Goal: Transaction & Acquisition: Download file/media

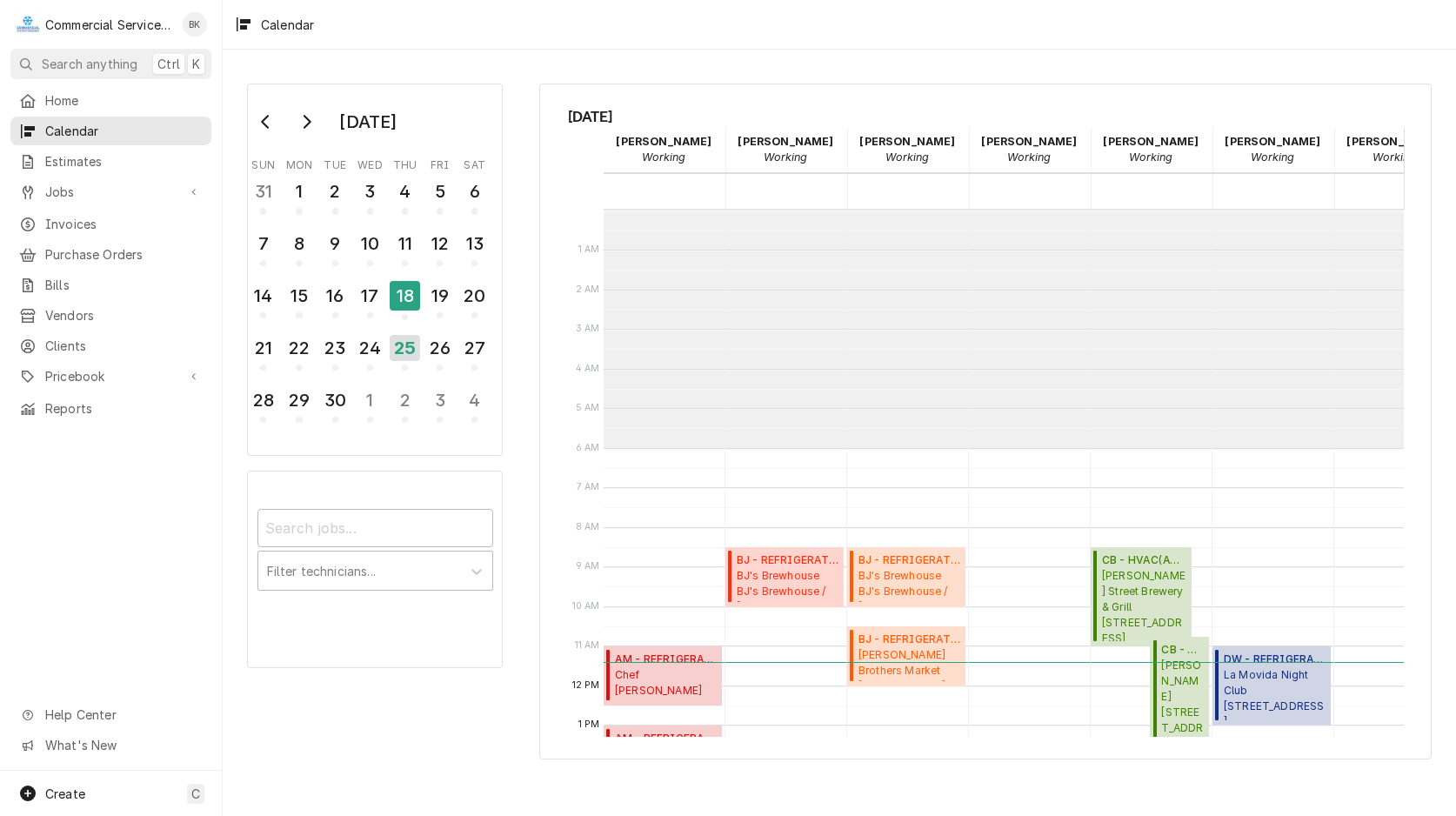
scroll to position [238, 0]
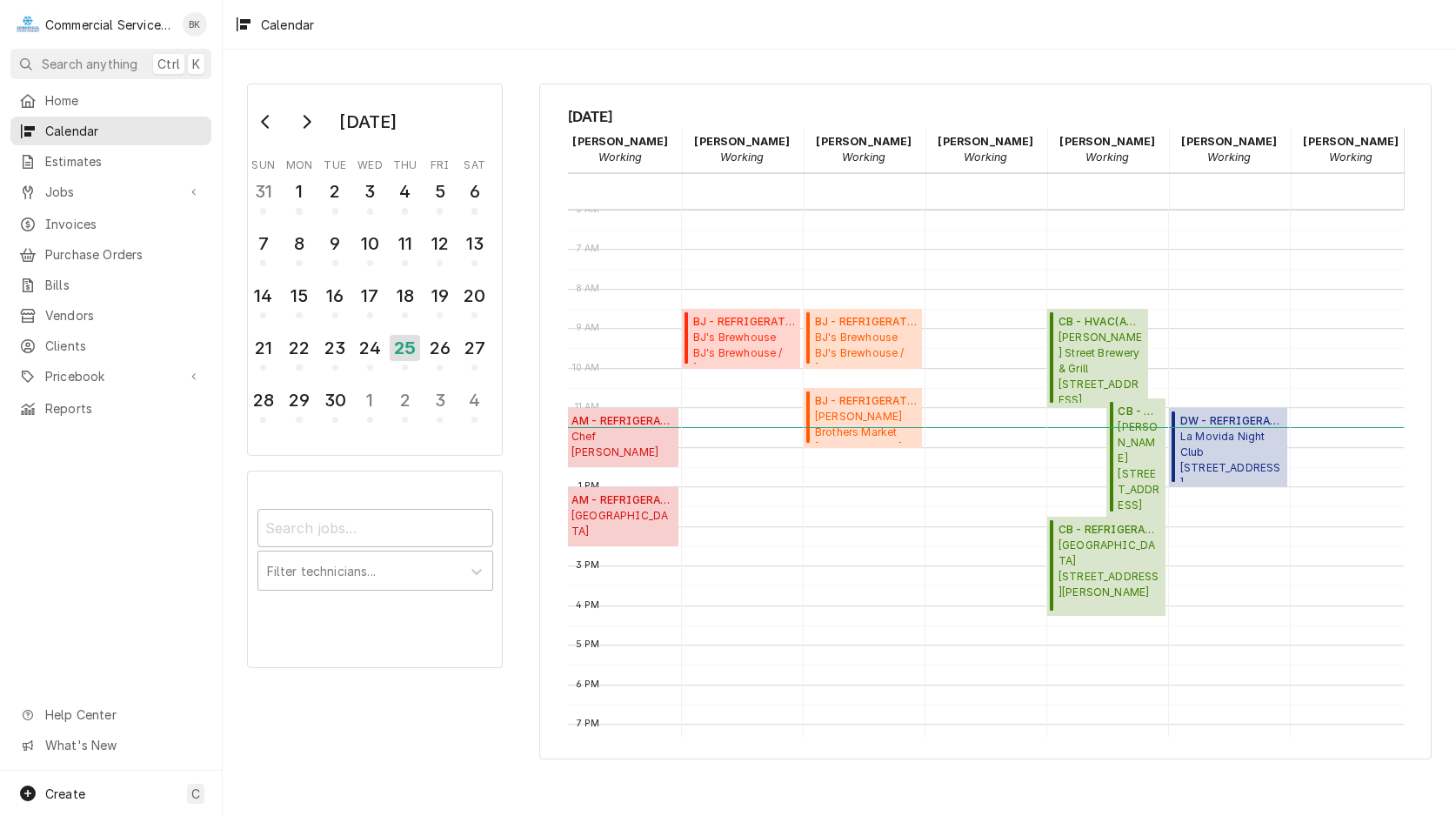
scroll to position [239, 0]
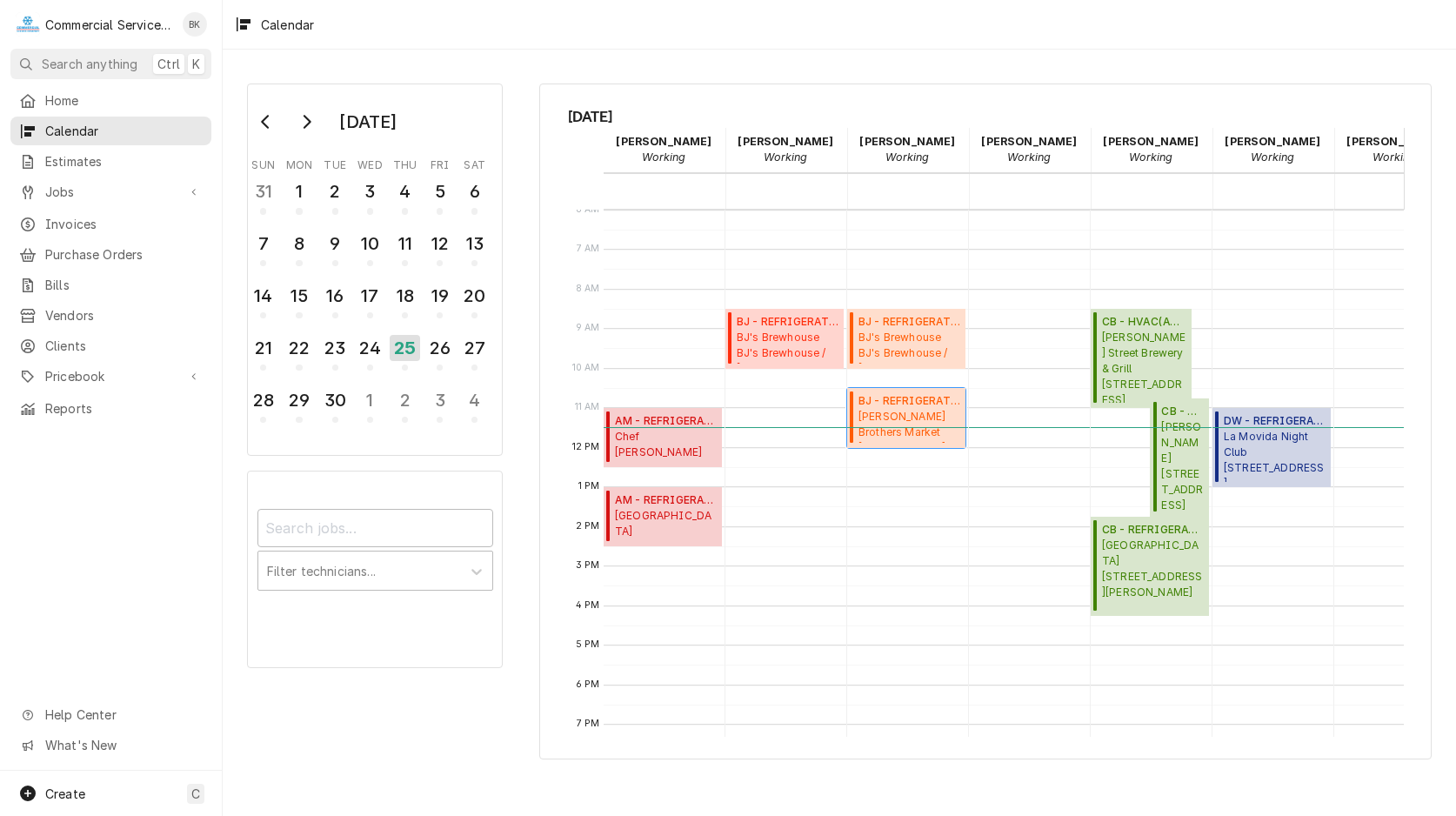
click at [900, 410] on span "Casillas Brothers Market Casillas Brothers Market / 100 Monterey Salinas Hwy, S…" at bounding box center [910, 425] width 102 height 33
click at [370, 343] on div "24" at bounding box center [370, 348] width 30 height 29
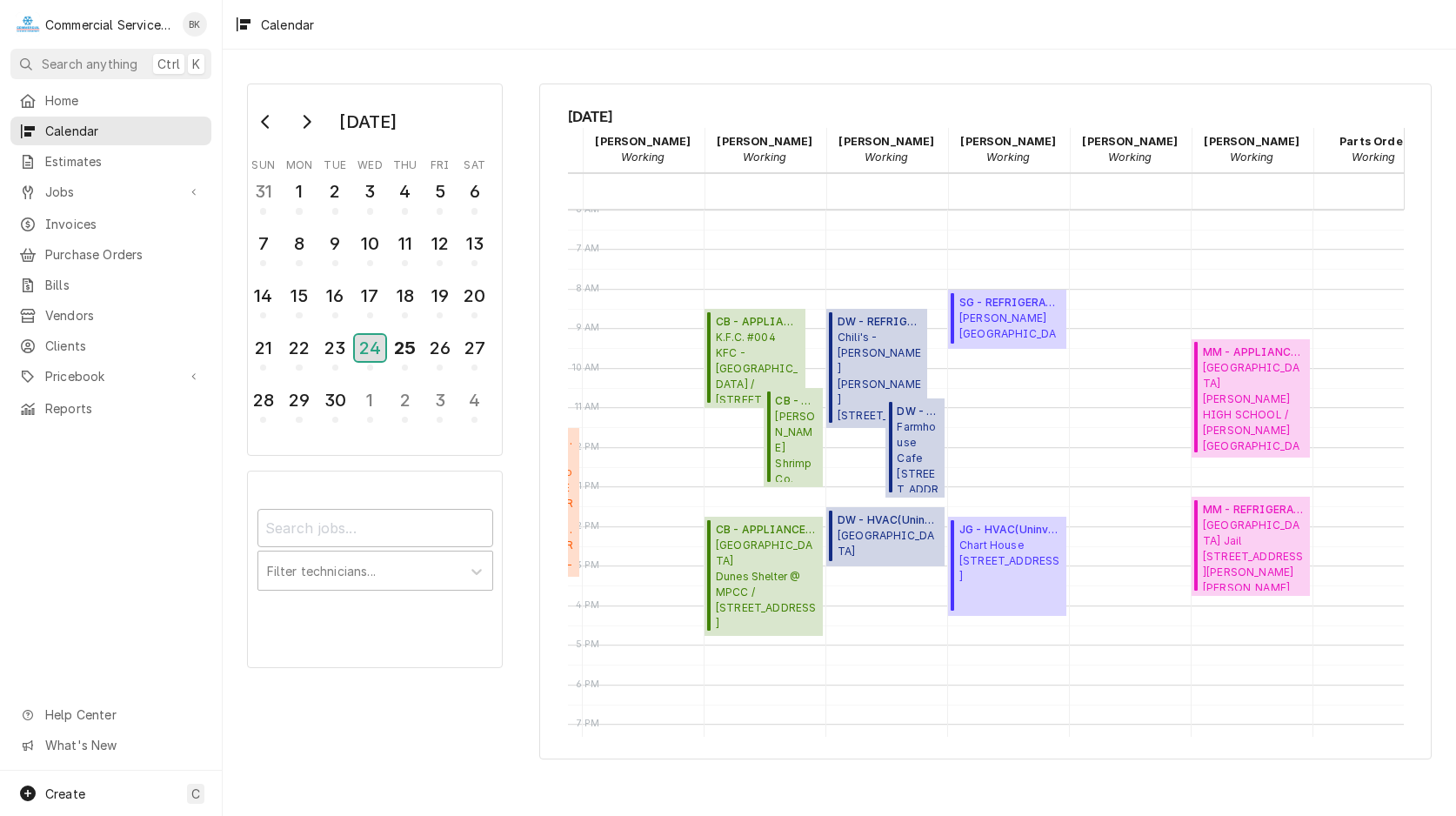
scroll to position [0, 446]
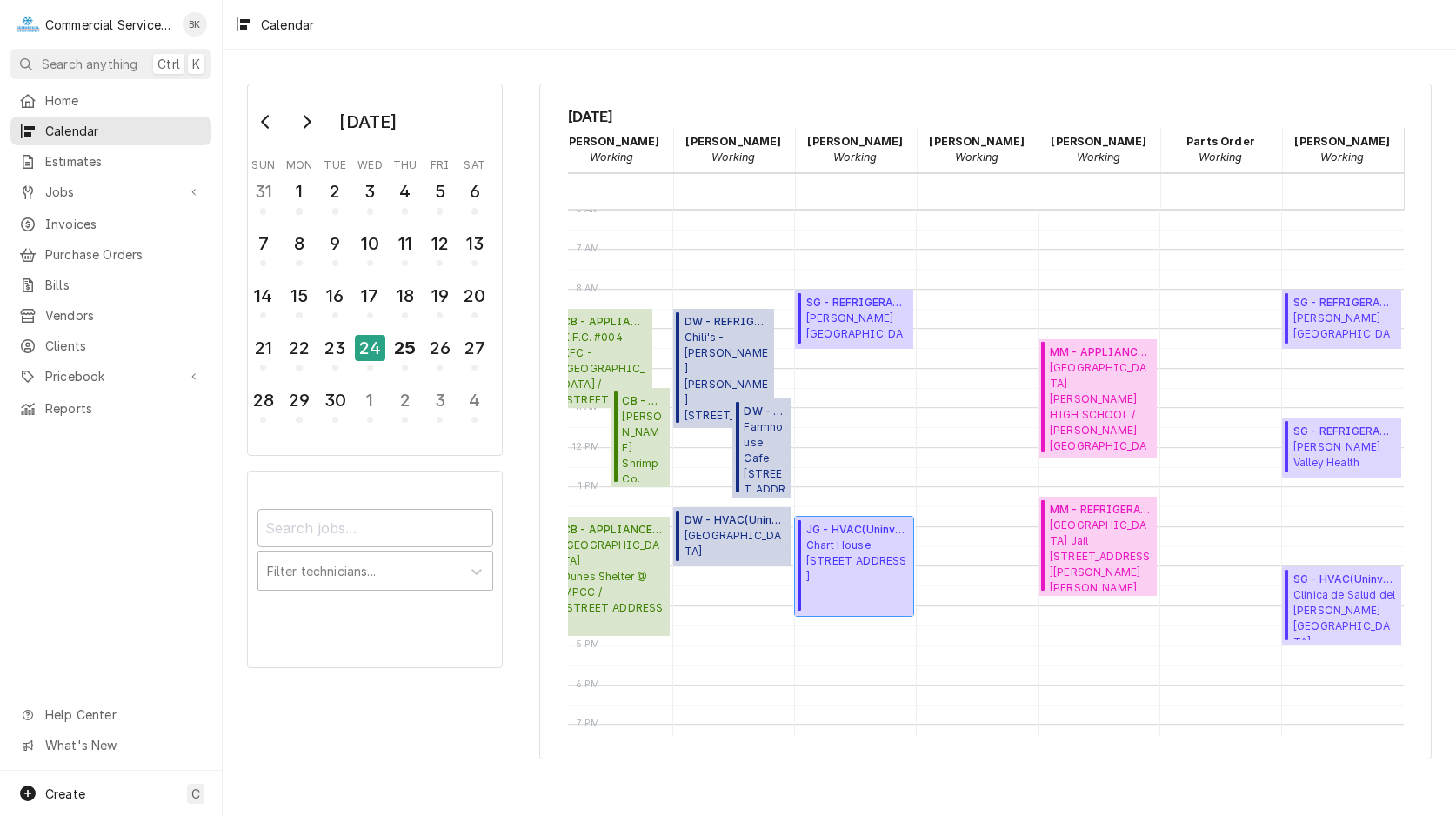
click at [865, 556] on span "Chart House 444 Cannery Row, Monterey, CA 93940" at bounding box center [858, 561] width 102 height 47
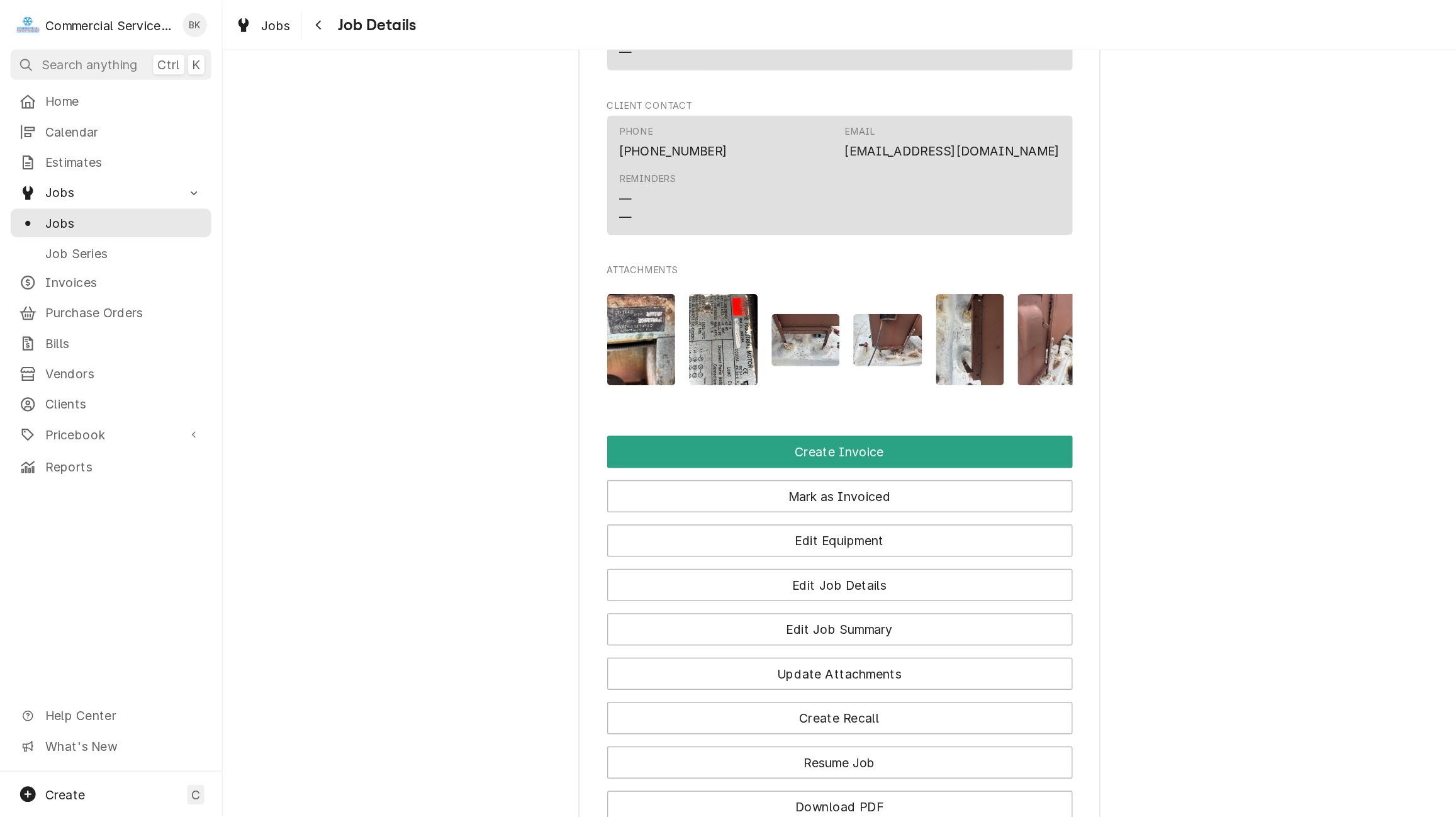
scroll to position [0, 79]
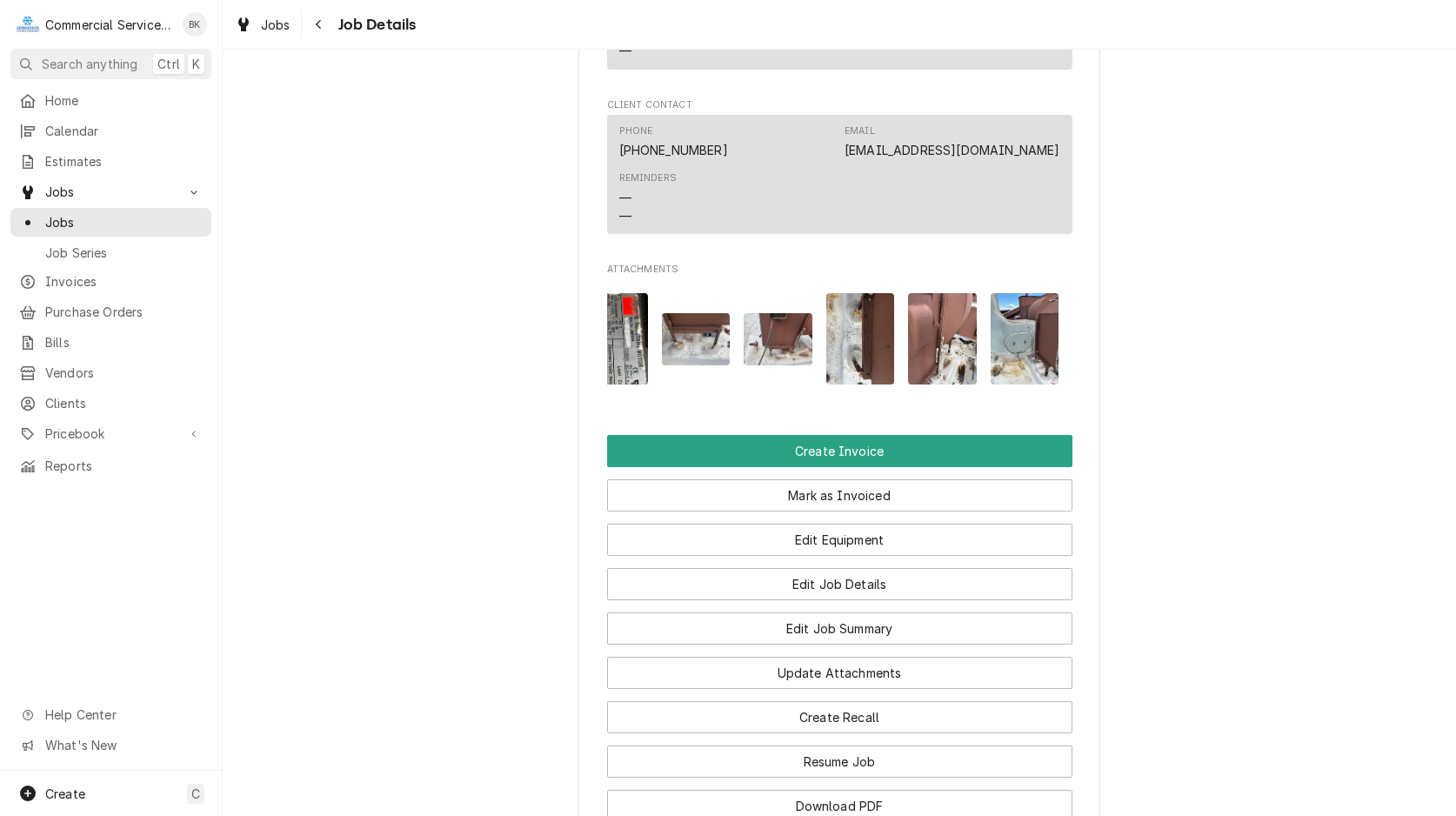
click at [1032, 349] on img "Attachments" at bounding box center [1024, 339] width 68 height 91
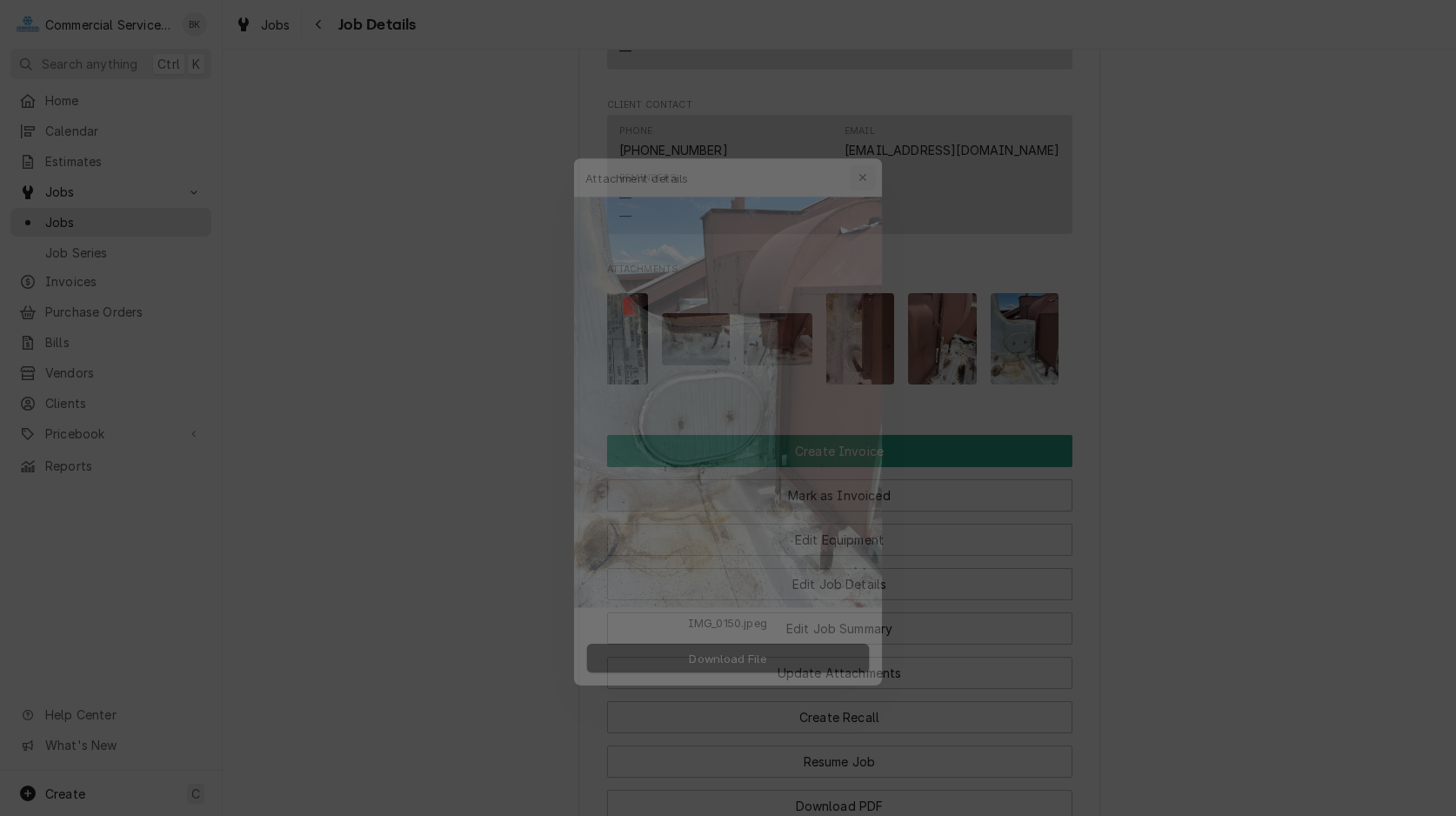
click at [874, 146] on icon "button" at bounding box center [874, 143] width 10 height 12
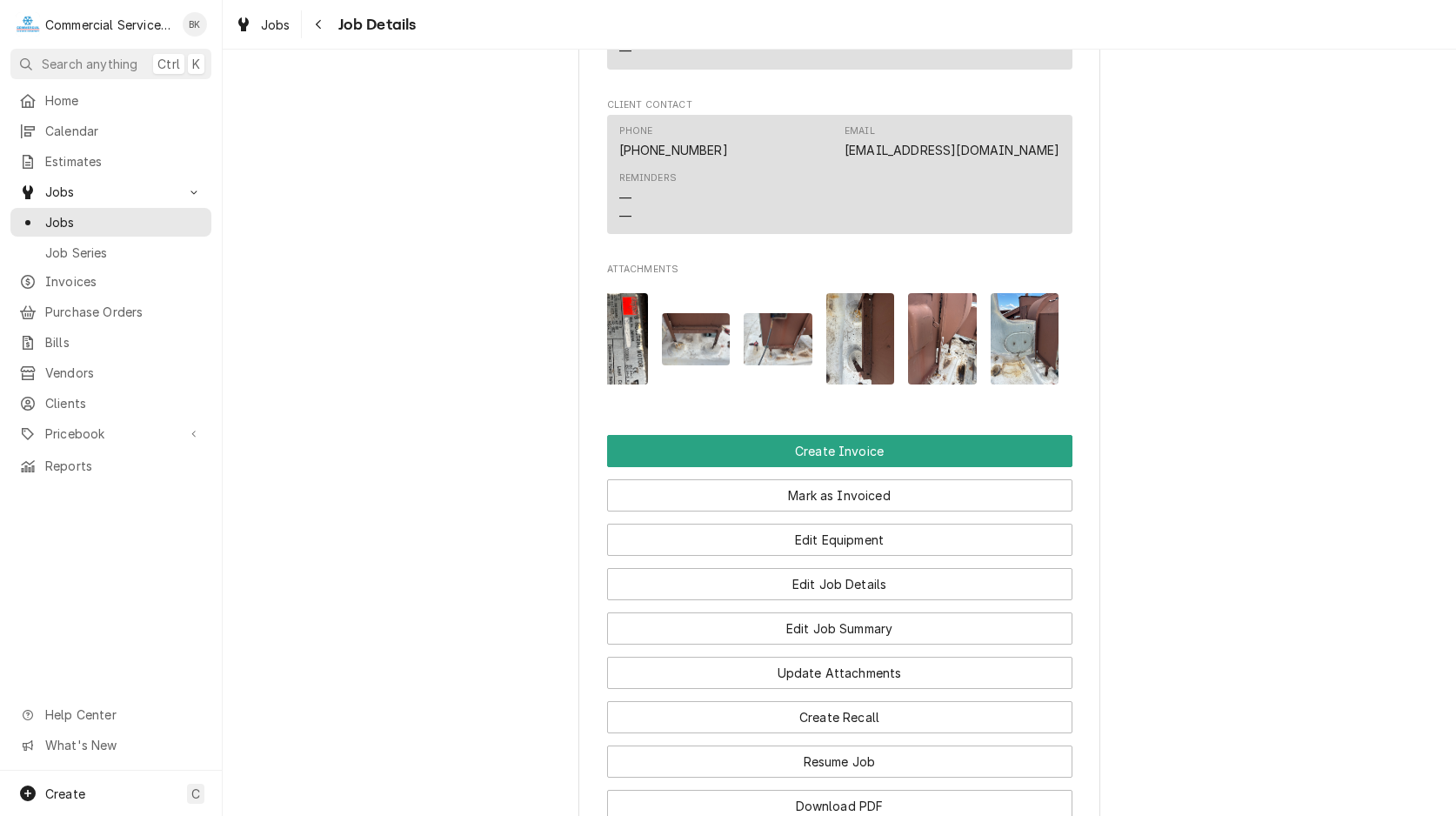
click at [940, 337] on img "Attachments" at bounding box center [942, 339] width 68 height 91
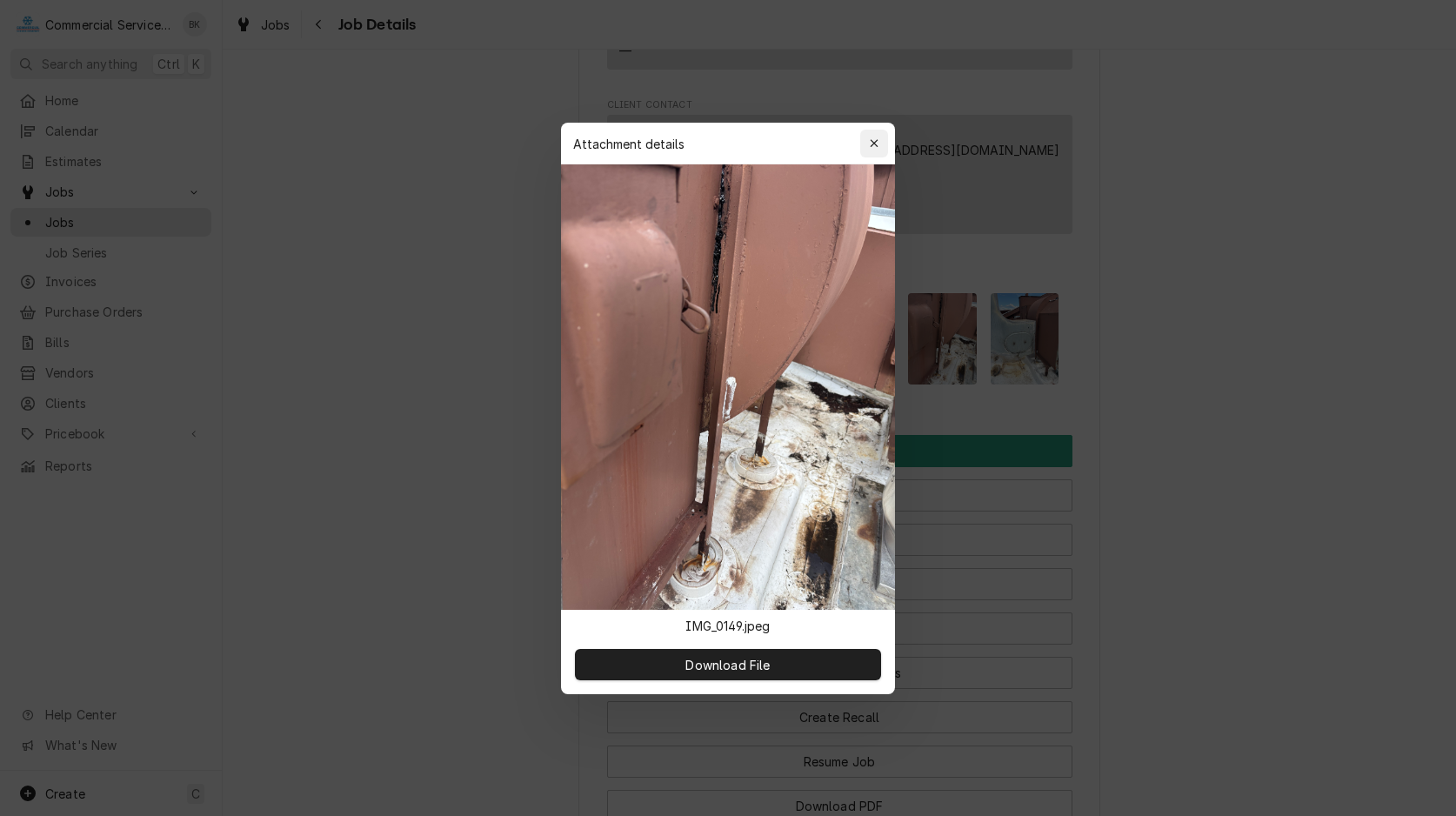
click at [879, 146] on icon "button" at bounding box center [874, 143] width 10 height 12
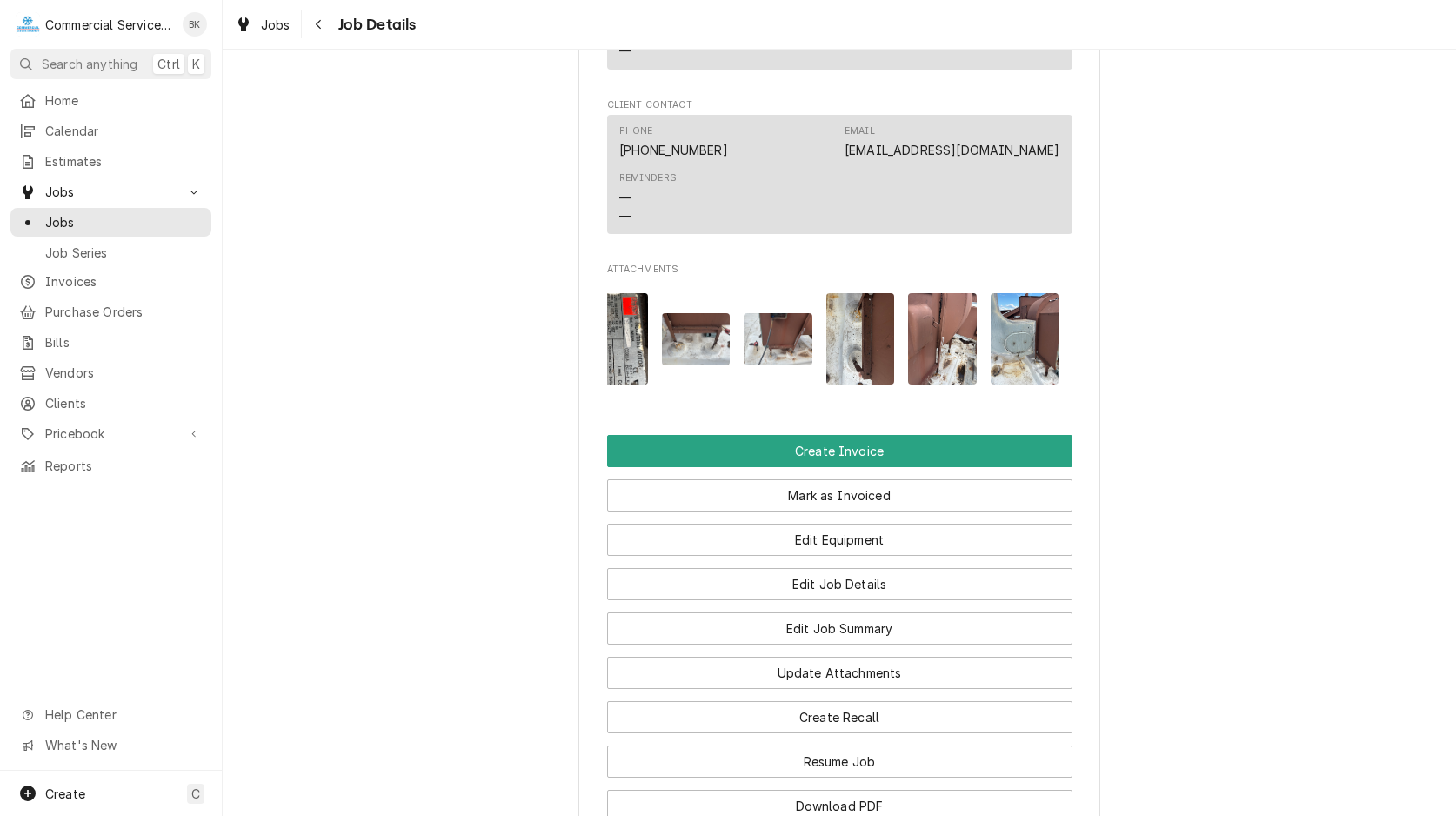
click at [860, 365] on img "Attachments" at bounding box center [860, 339] width 68 height 91
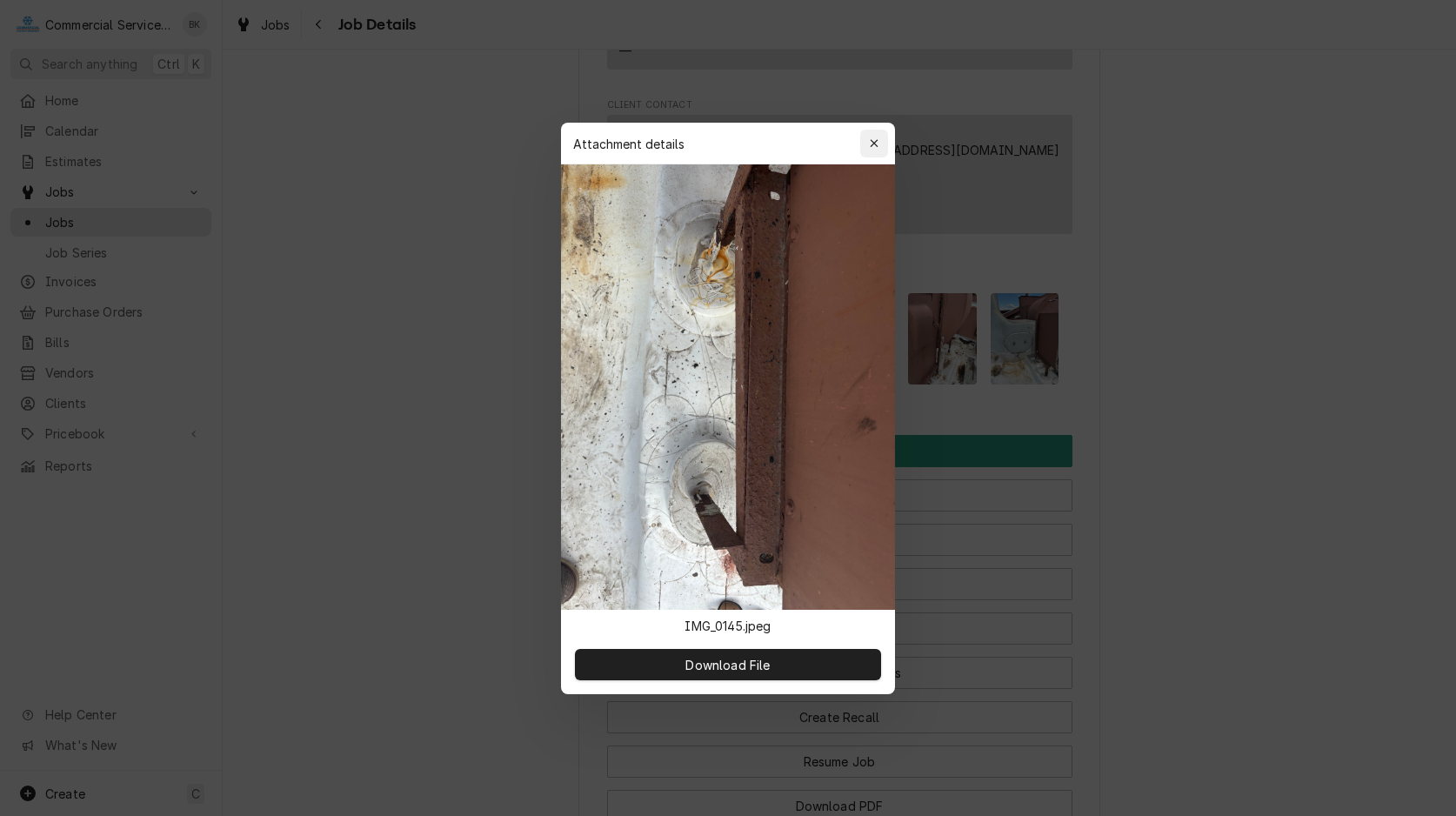
click at [876, 142] on icon "button" at bounding box center [873, 143] width 8 height 8
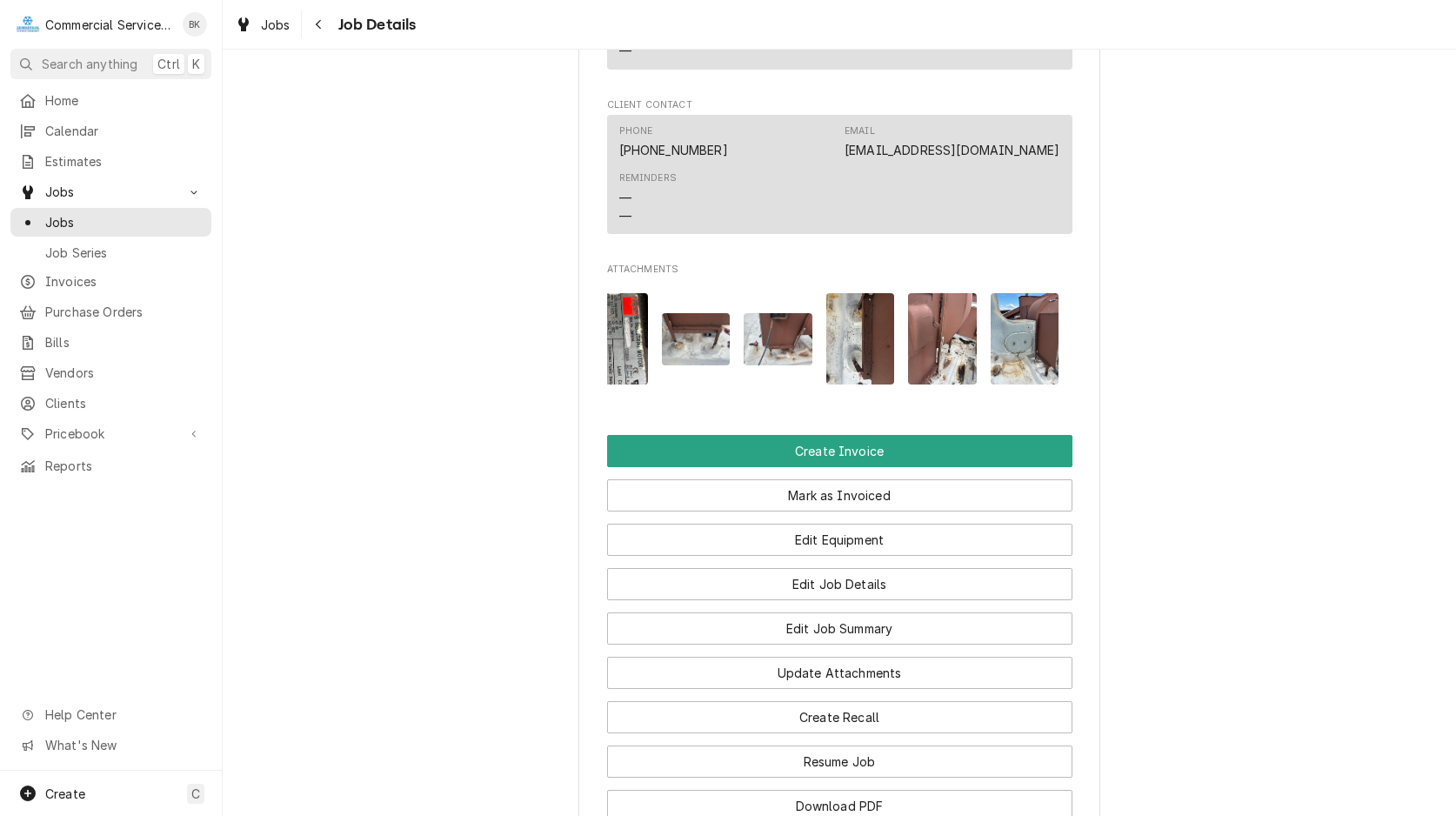
click at [782, 364] on img "Attachments" at bounding box center [778, 339] width 68 height 51
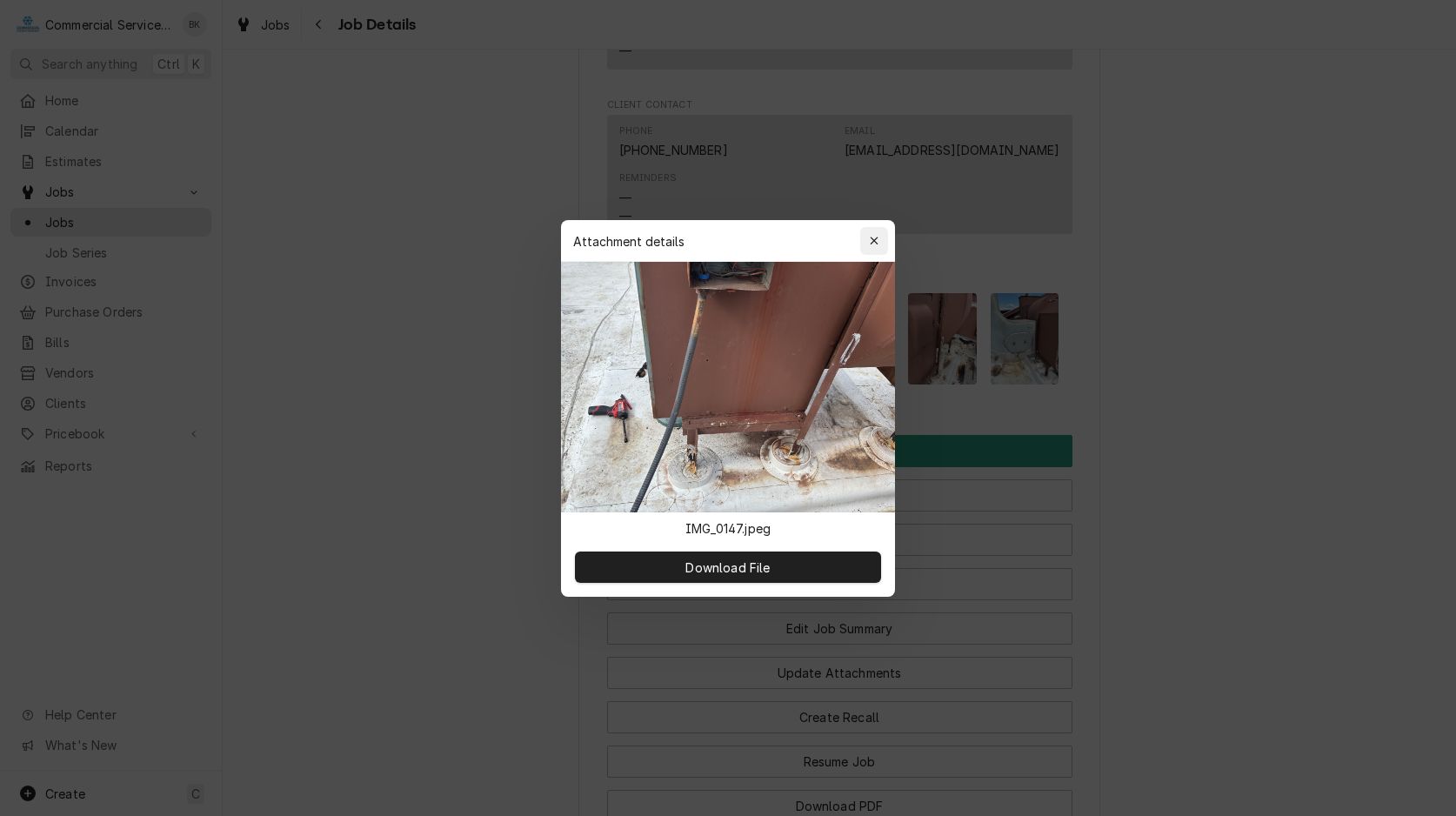
click at [874, 238] on icon "button" at bounding box center [874, 240] width 10 height 12
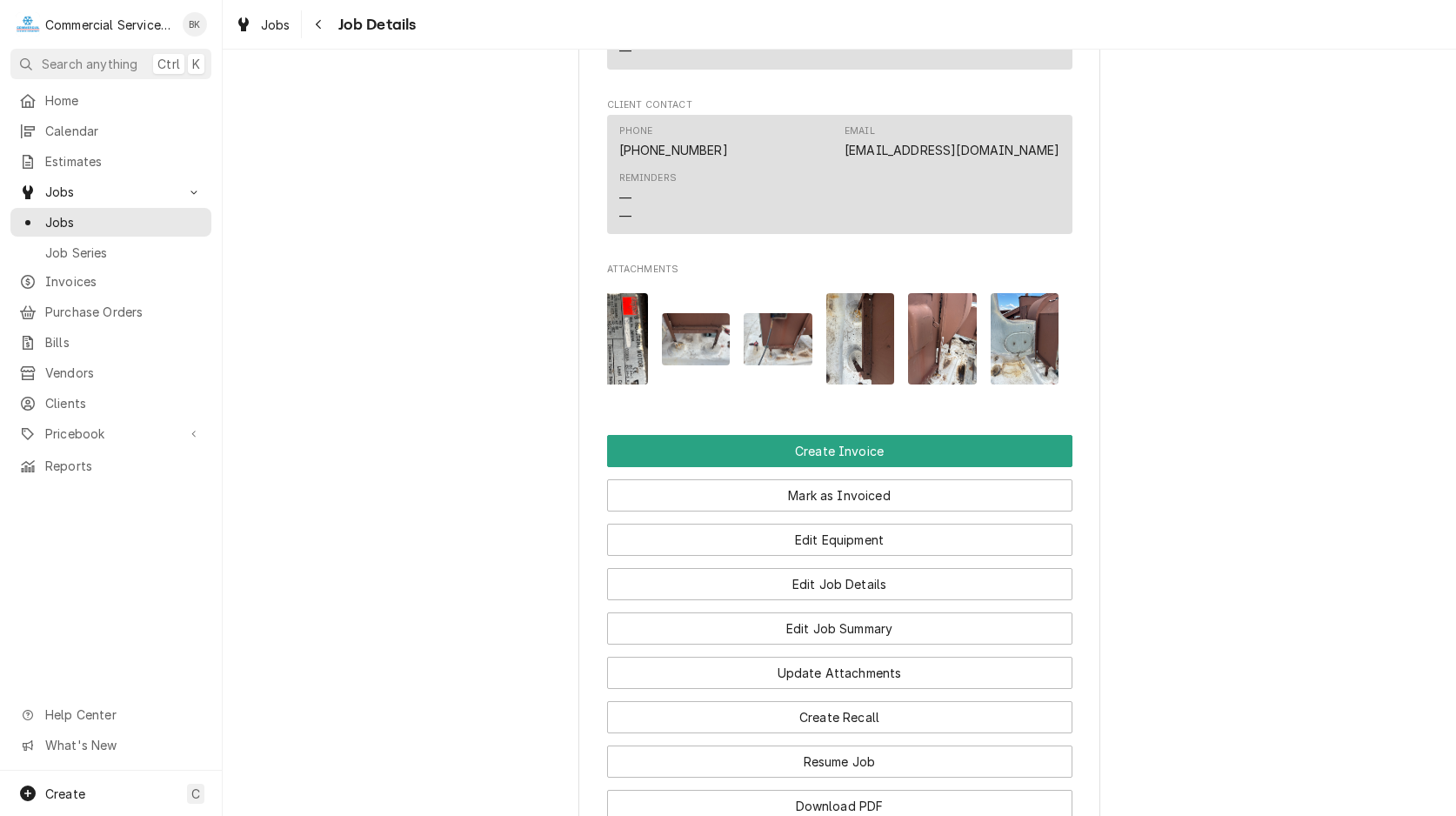
click at [698, 335] on img "Attachments" at bounding box center [696, 339] width 68 height 51
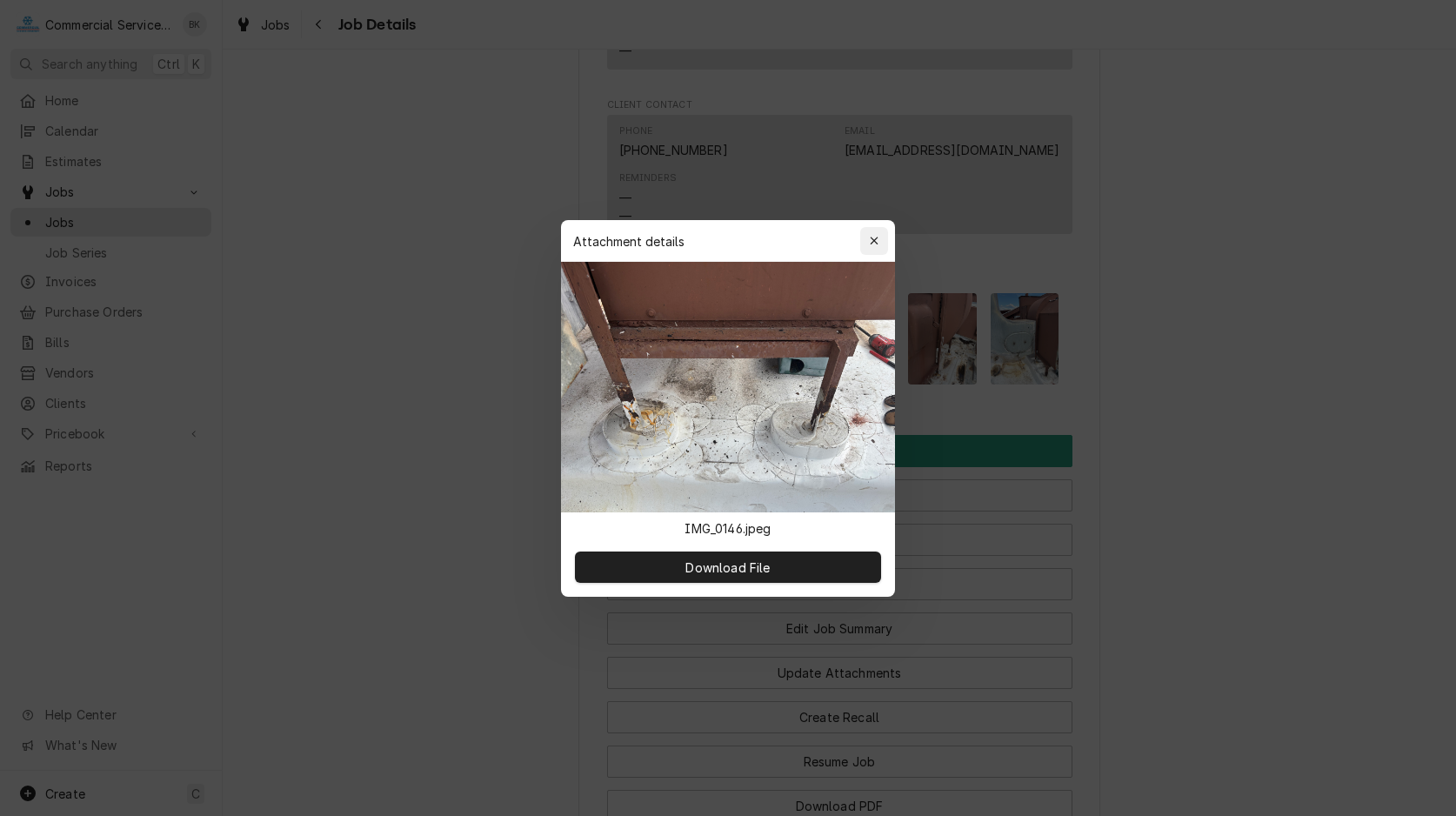
click at [877, 241] on icon "button" at bounding box center [874, 240] width 10 height 12
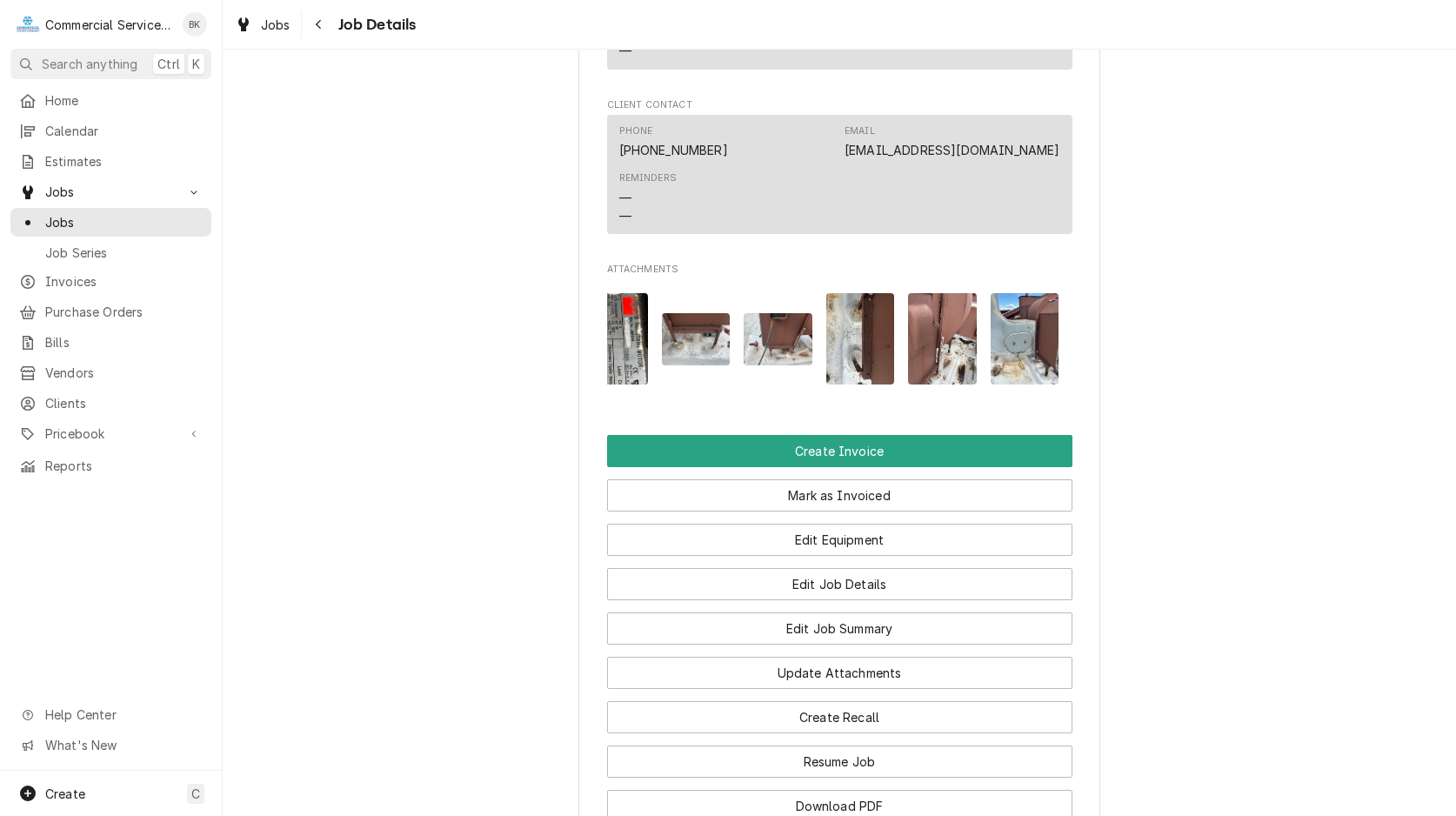
click at [1024, 349] on img "Attachments" at bounding box center [1024, 339] width 68 height 91
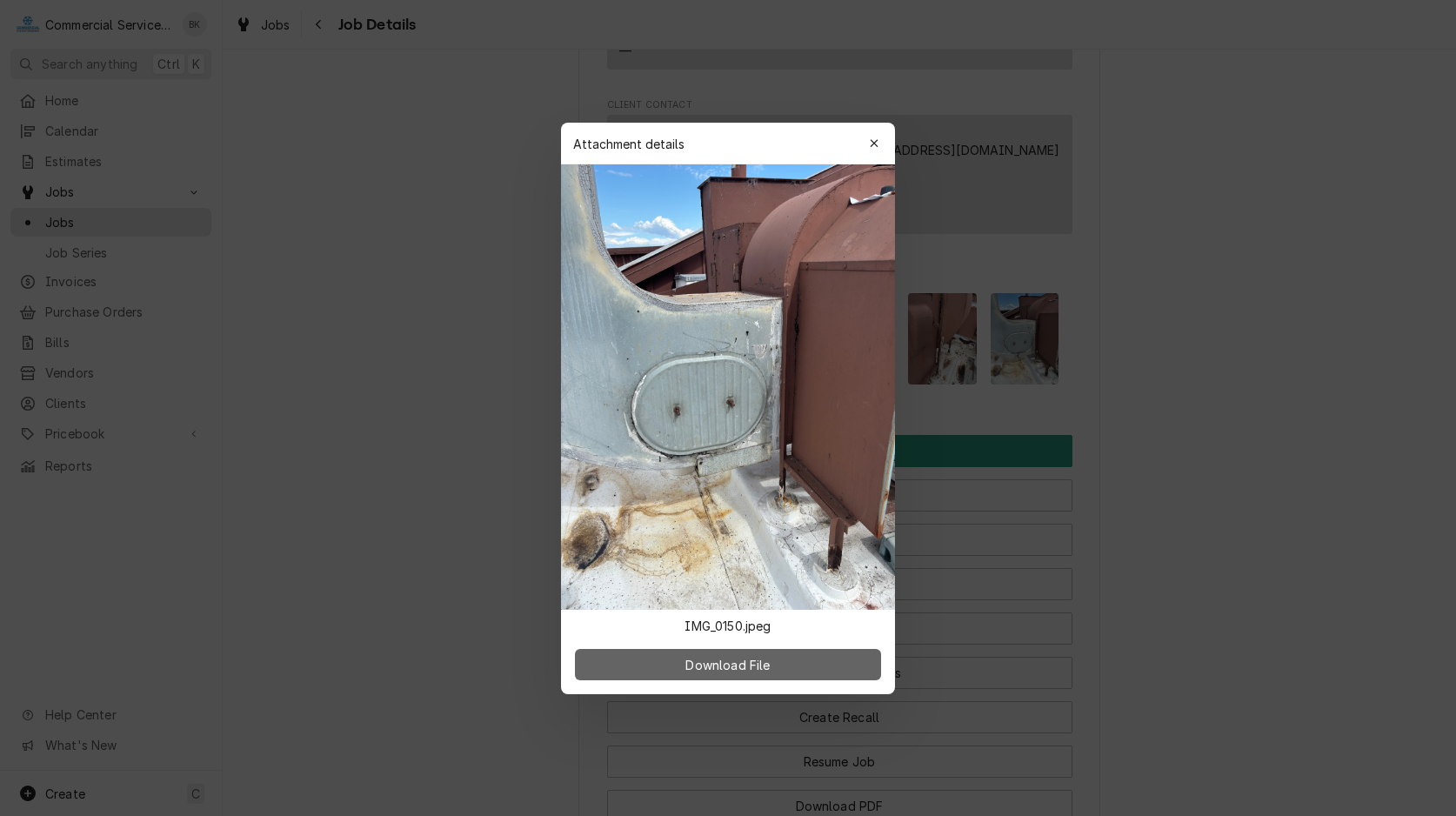
click at [793, 659] on button "Download File" at bounding box center [728, 665] width 306 height 31
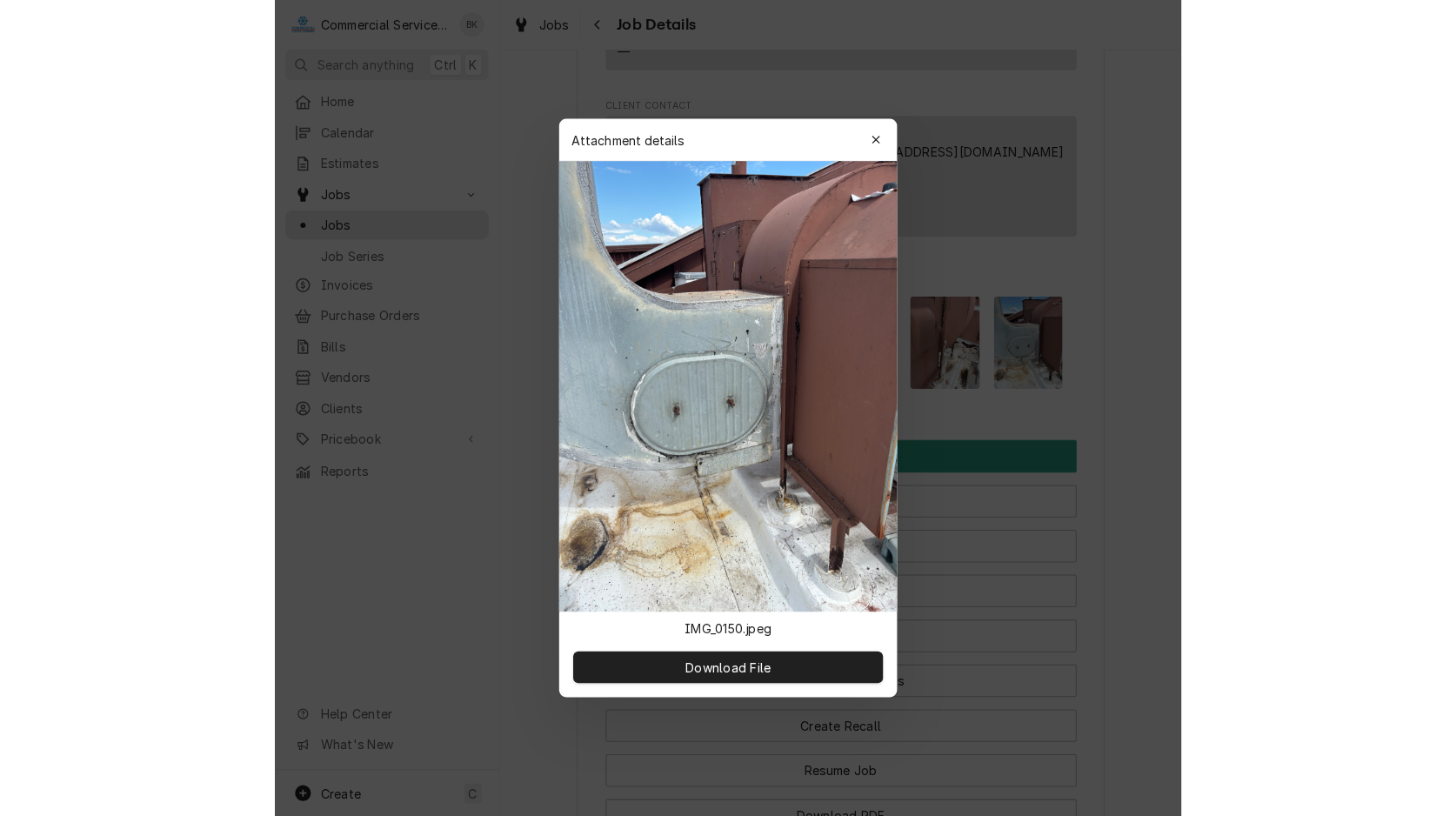
scroll to position [1062, 0]
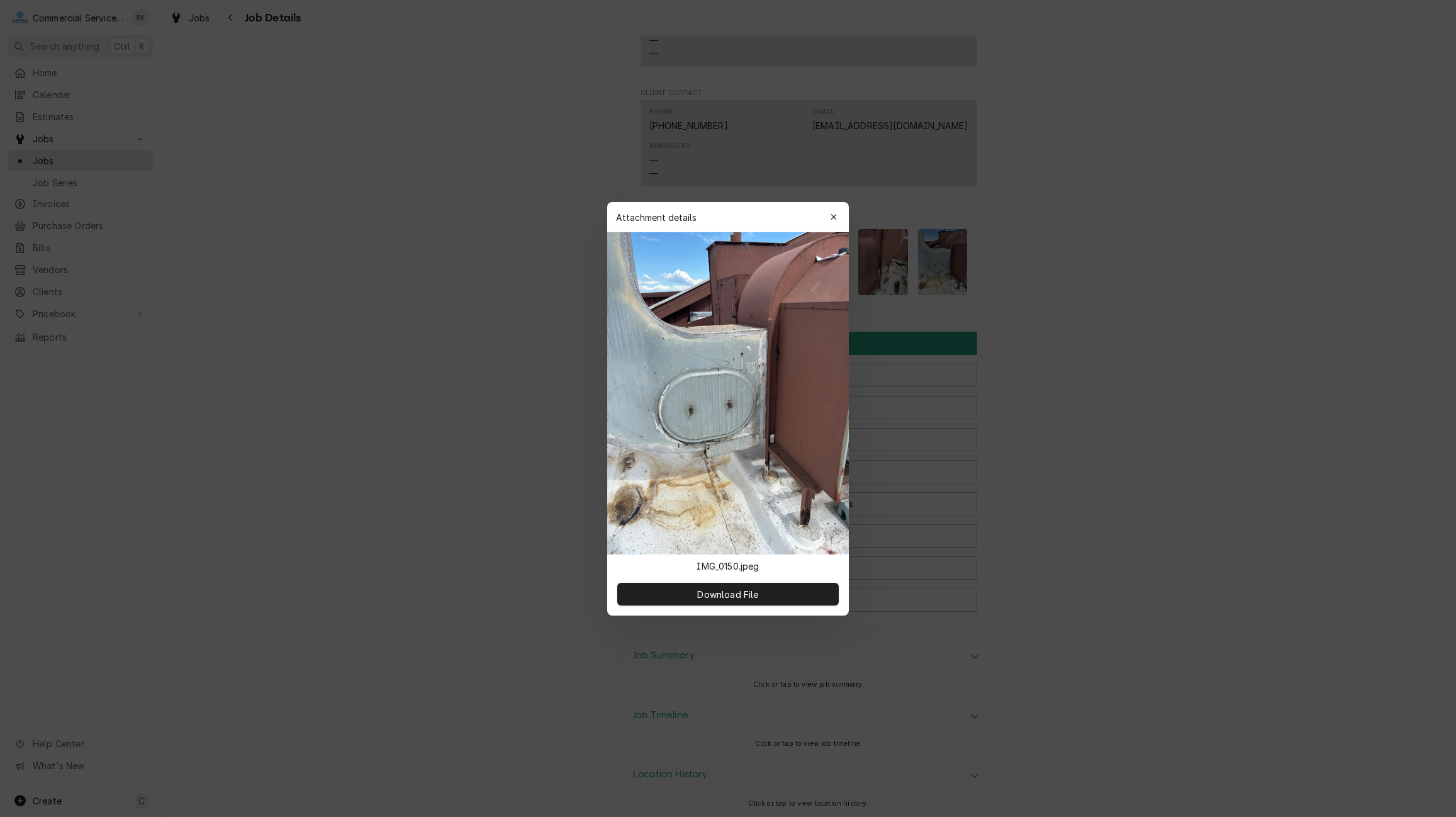
click at [1052, 201] on div at bounding box center [728, 408] width 1456 height 817
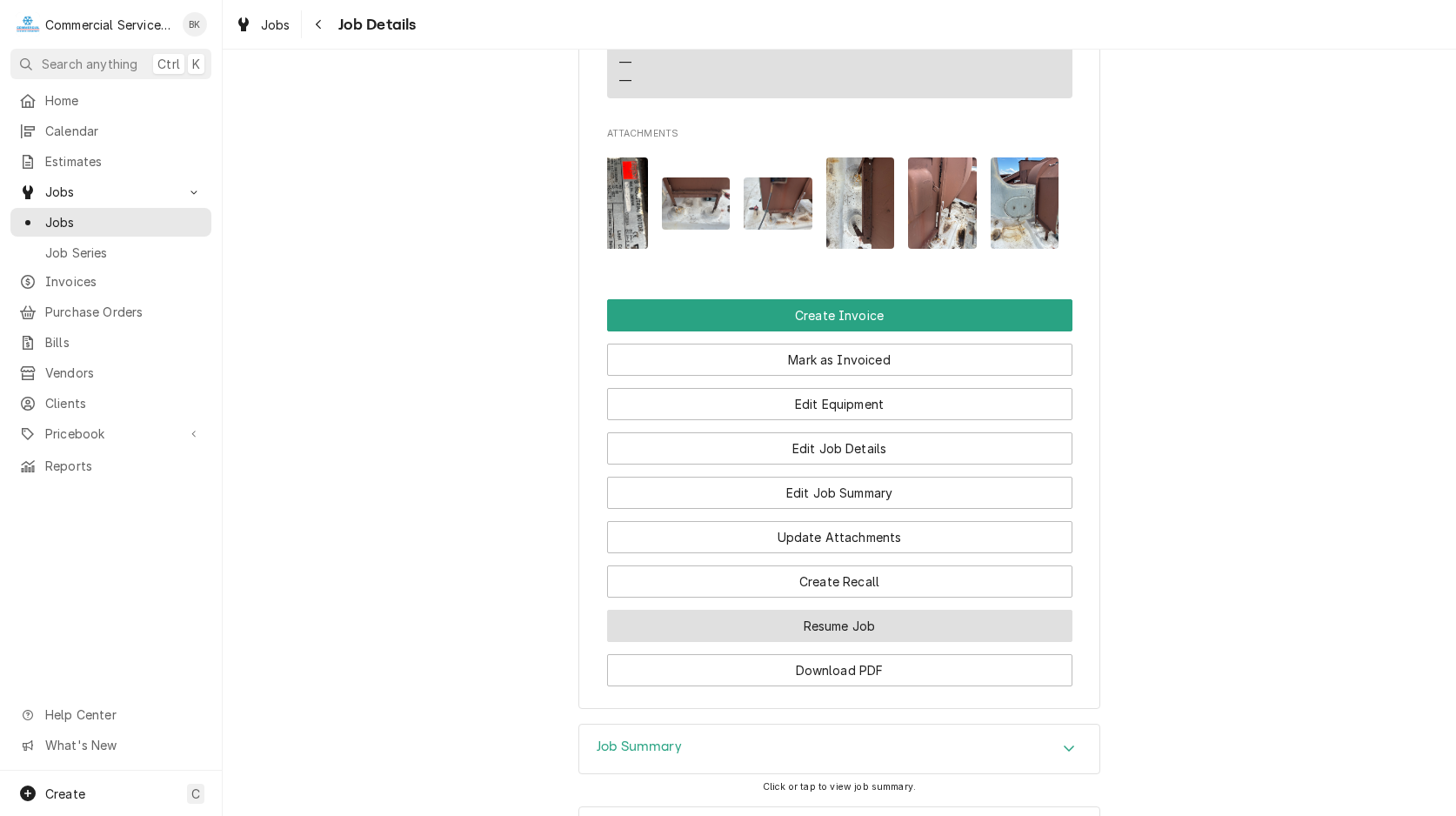
scroll to position [1375, 0]
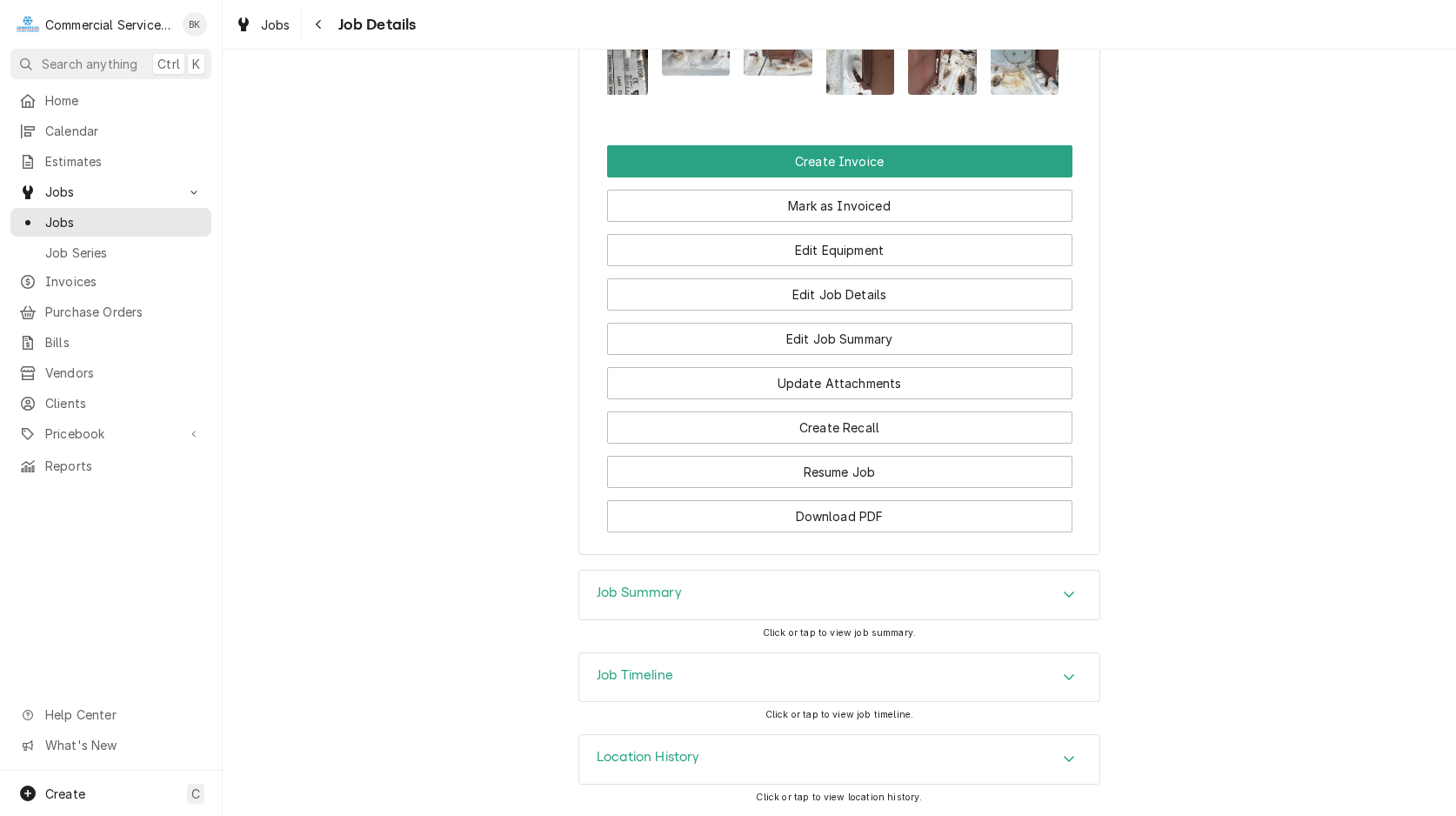
click at [768, 587] on div "Job Summary" at bounding box center [839, 595] width 520 height 48
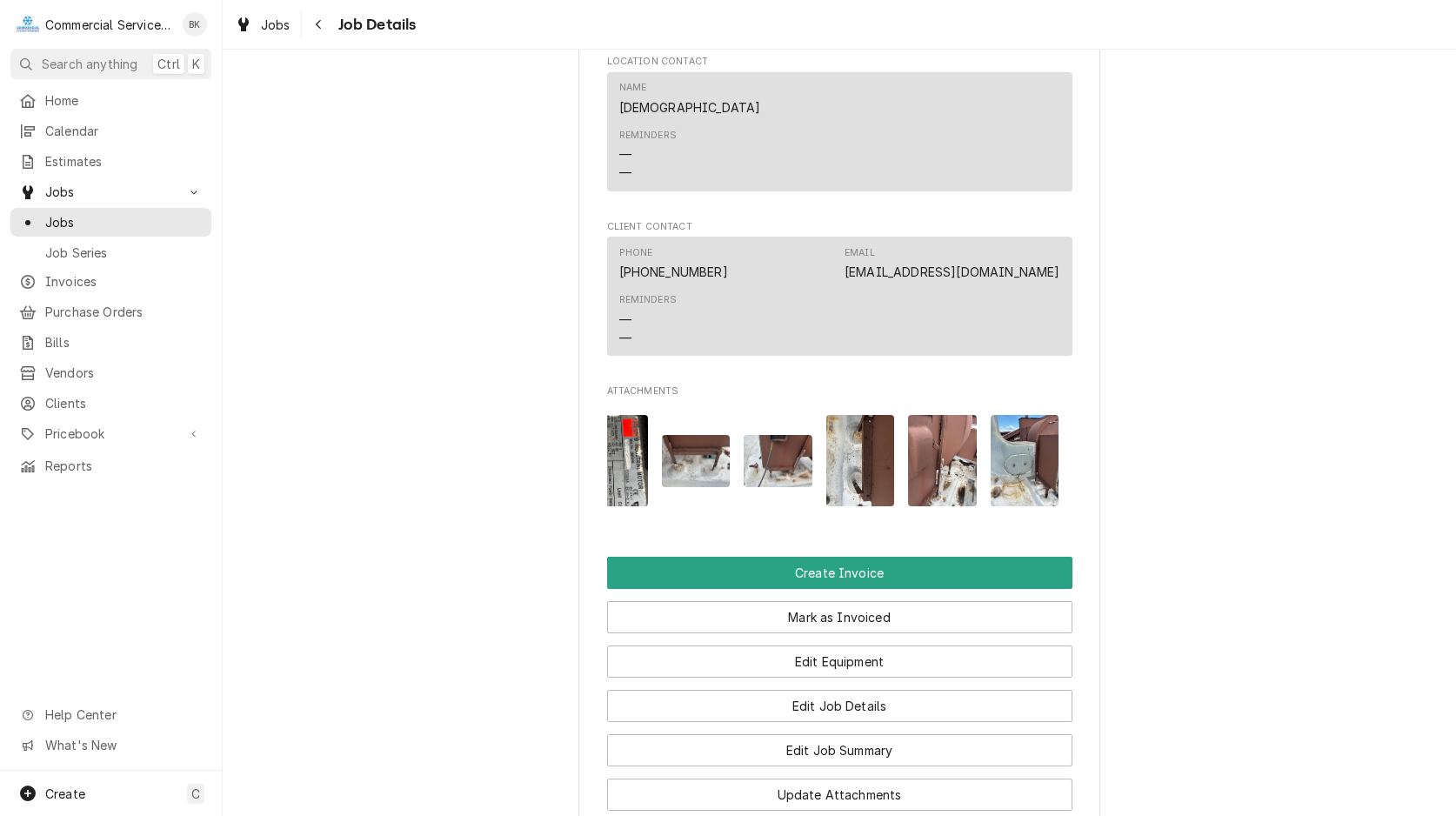
scroll to position [932, 0]
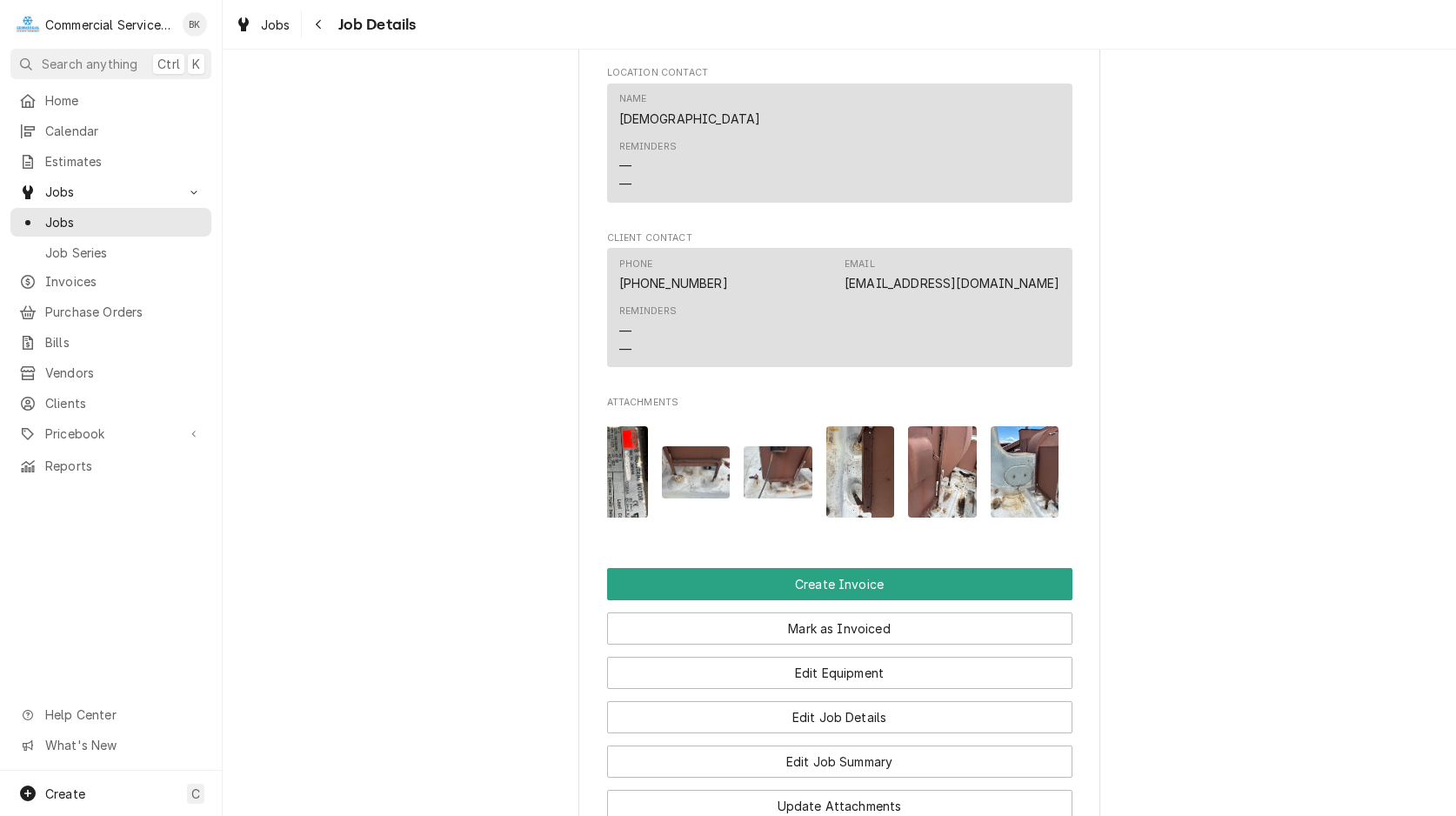
click at [631, 483] on img "Attachments" at bounding box center [613, 472] width 68 height 91
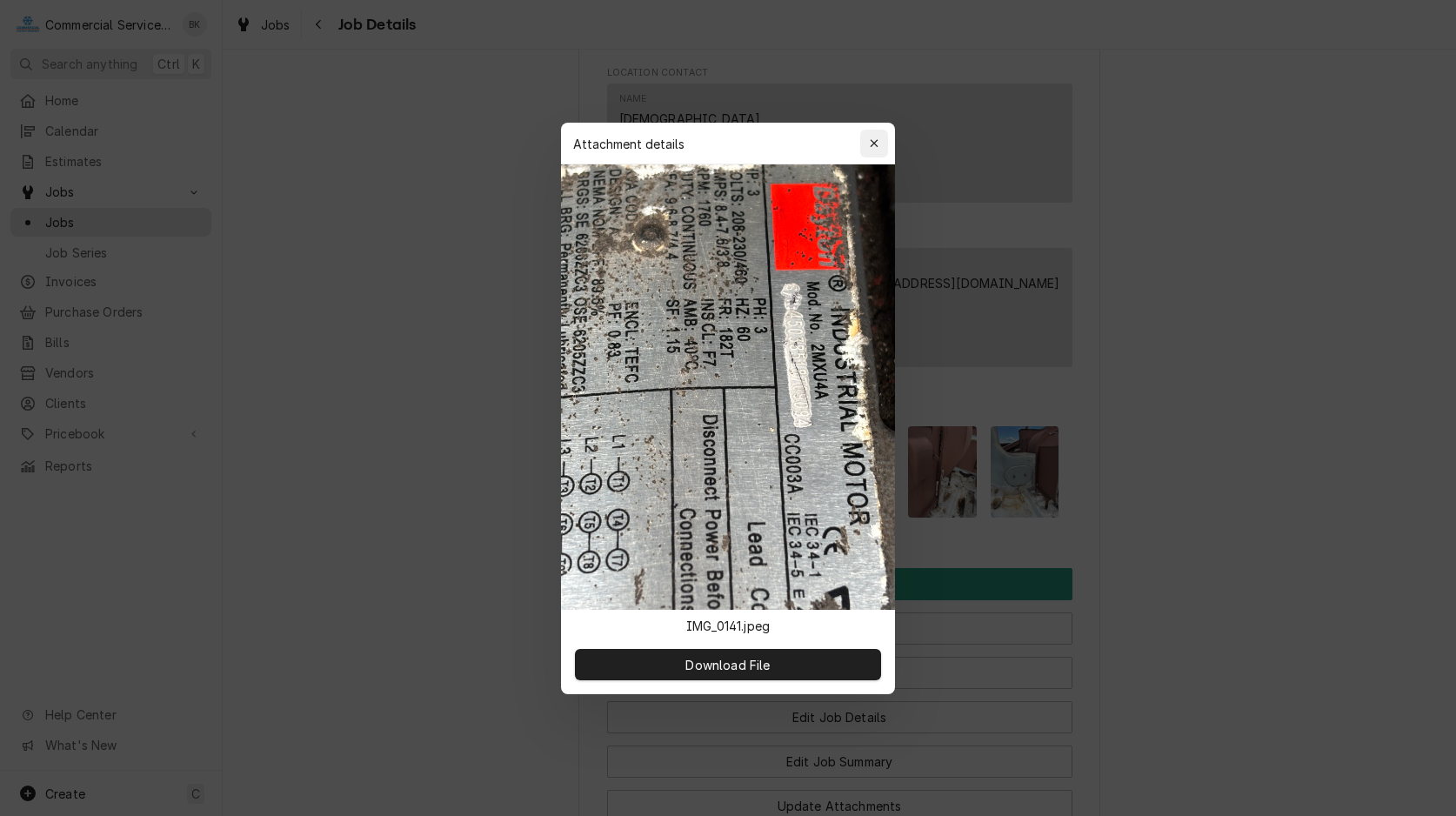
click at [872, 139] on icon "button" at bounding box center [874, 143] width 10 height 12
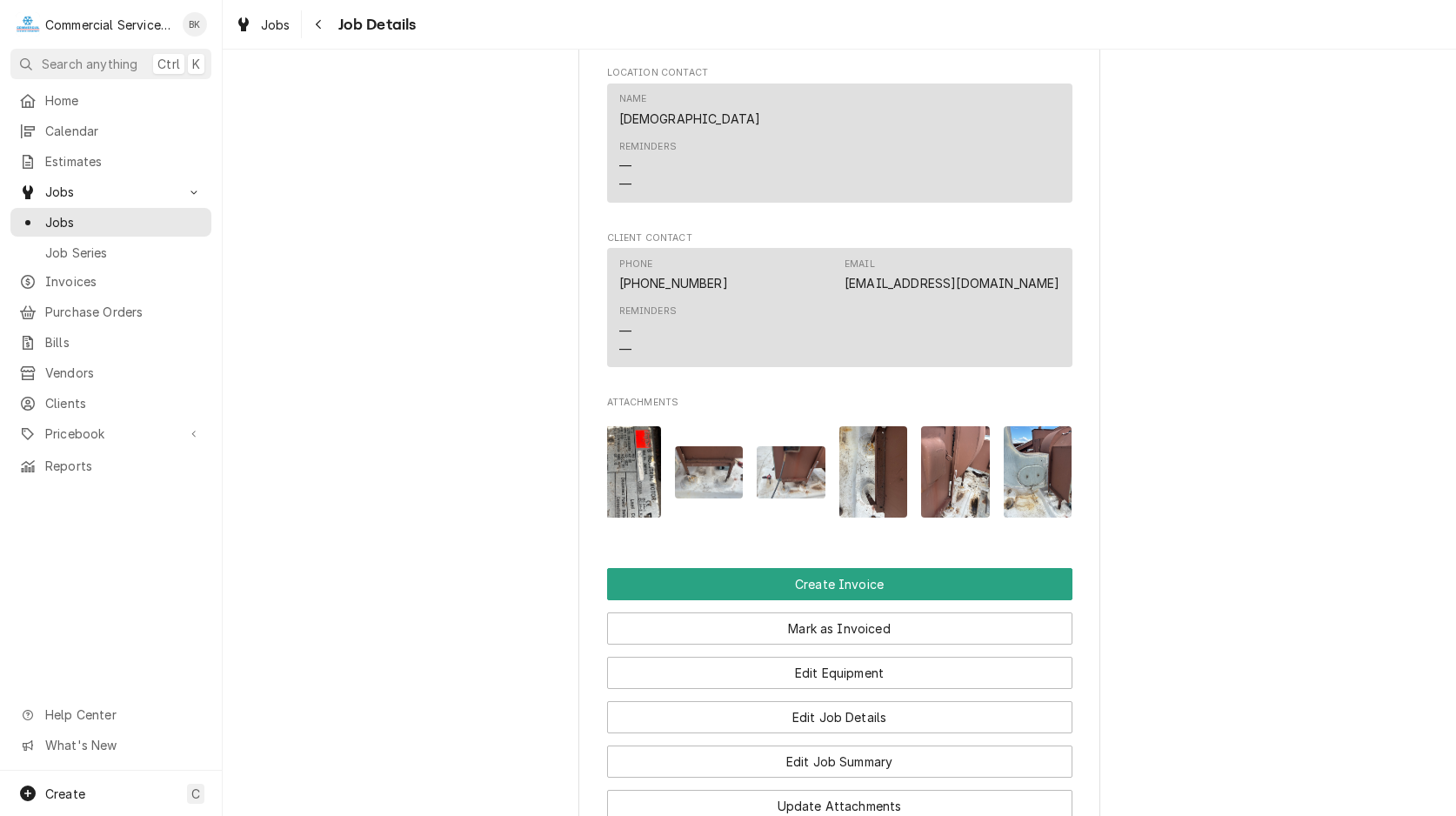
scroll to position [0, 0]
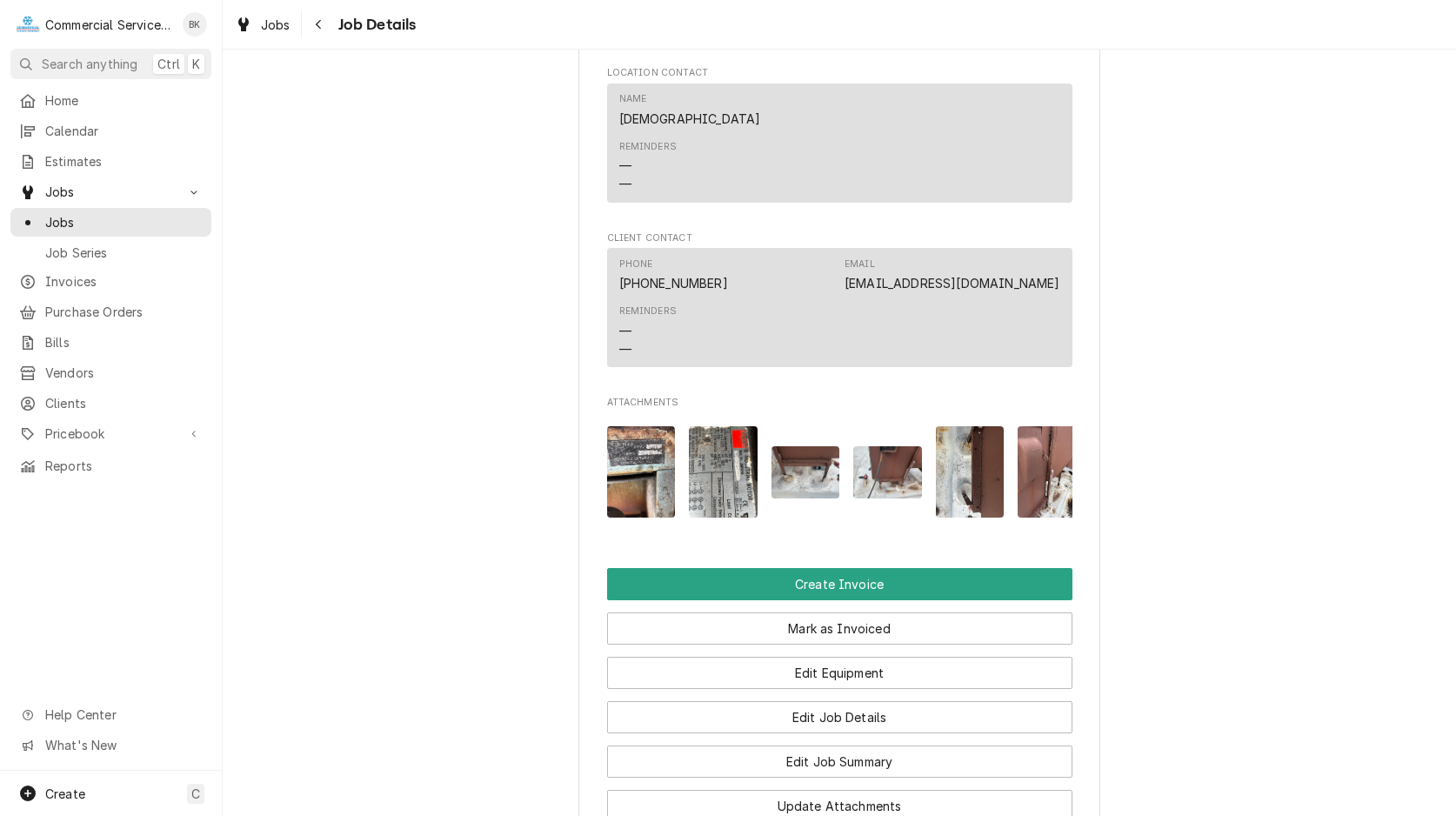
click at [657, 513] on img "Attachments" at bounding box center [641, 472] width 68 height 91
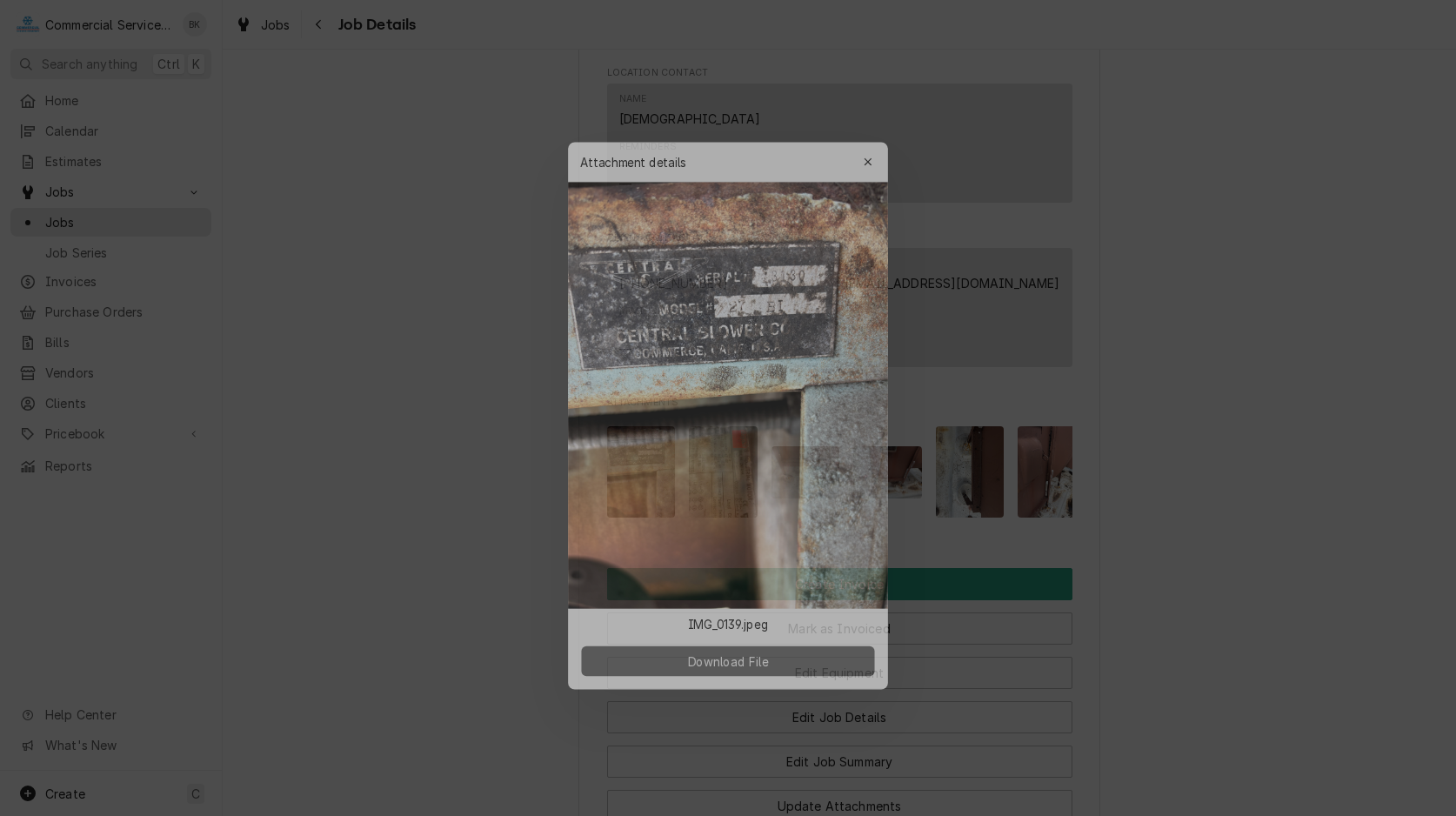
click at [794, 665] on button "Download File" at bounding box center [728, 665] width 306 height 31
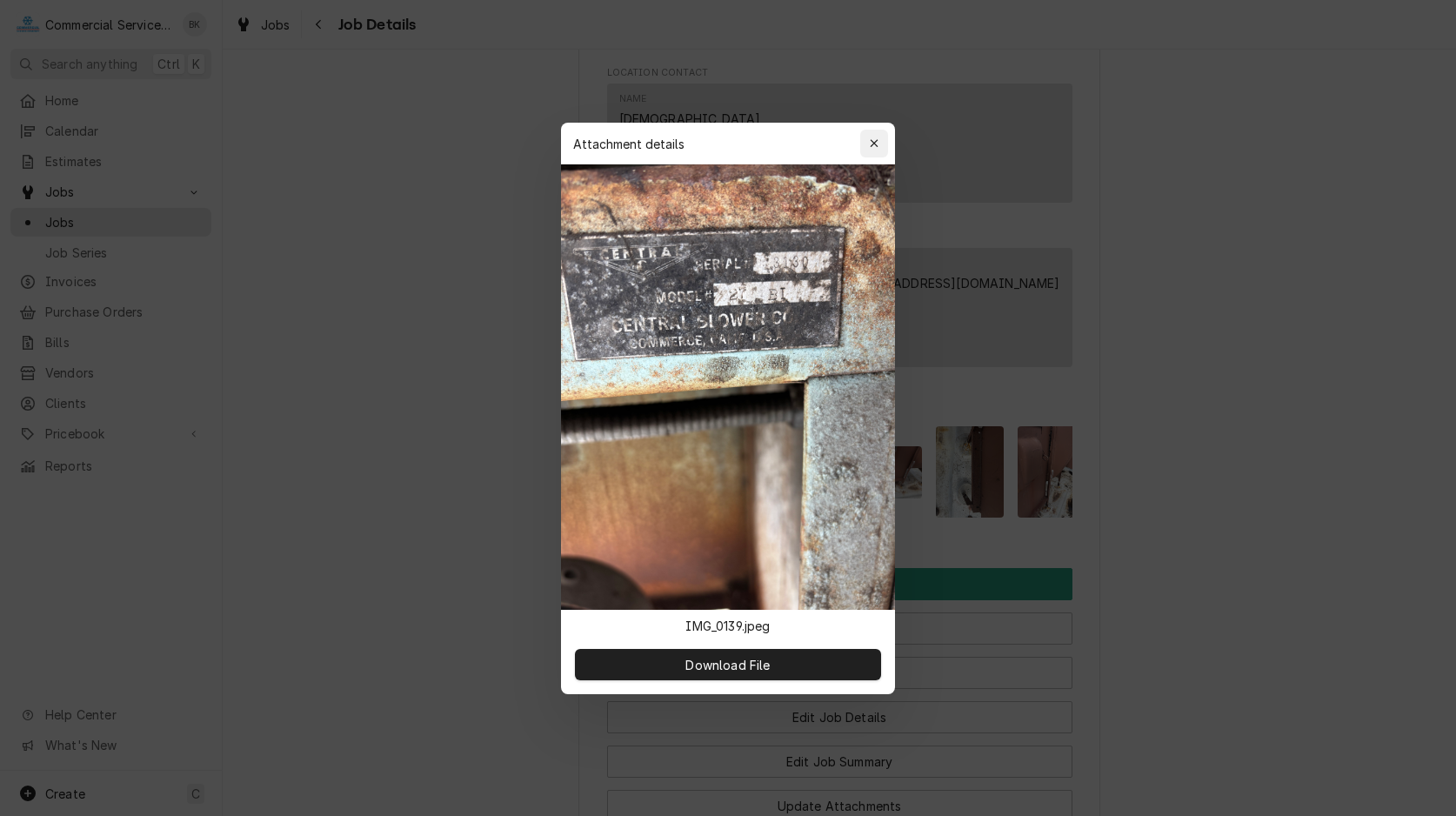
click at [876, 144] on icon "button" at bounding box center [874, 143] width 10 height 12
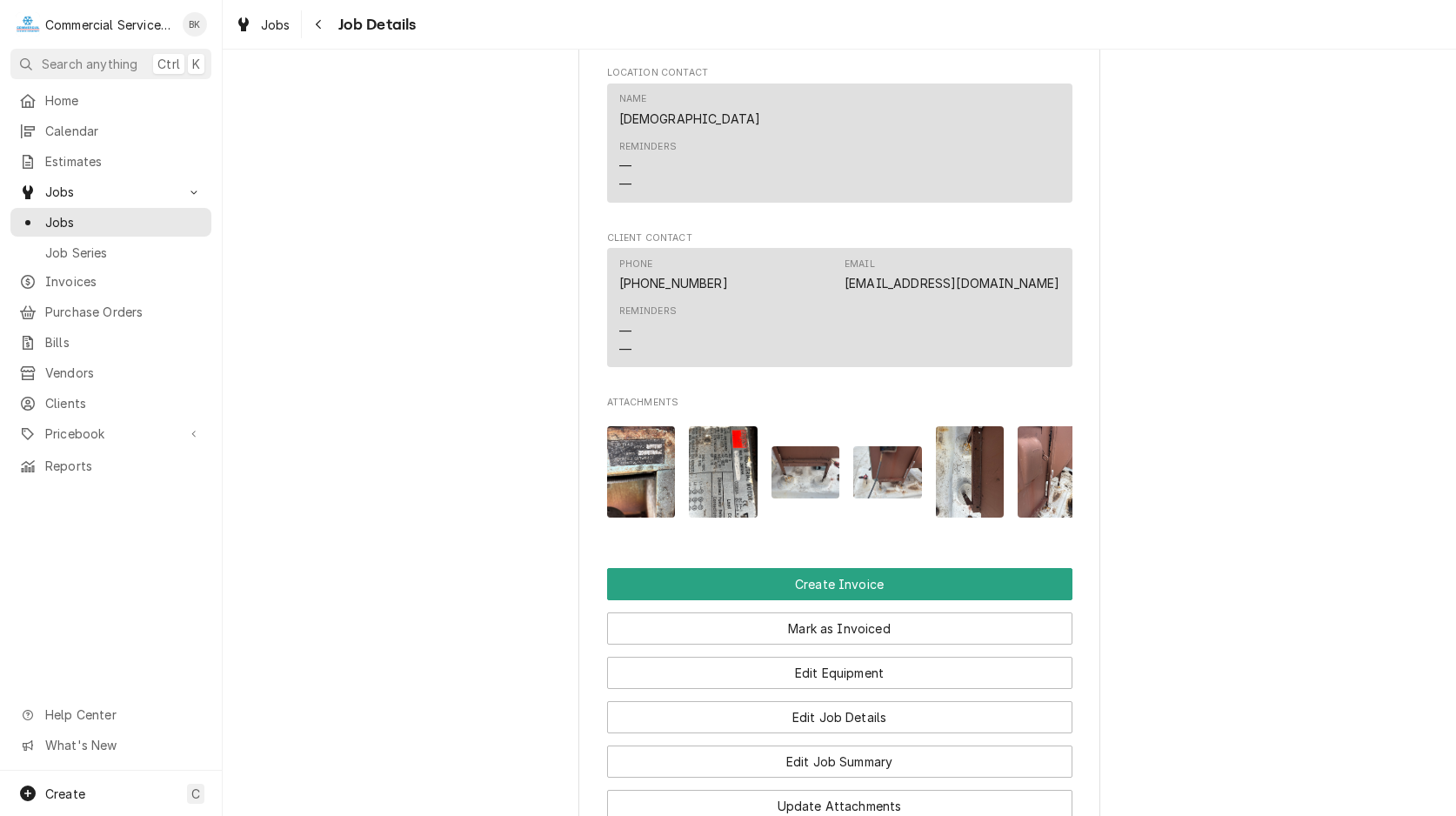
click at [730, 491] on img "Attachments" at bounding box center [723, 472] width 68 height 91
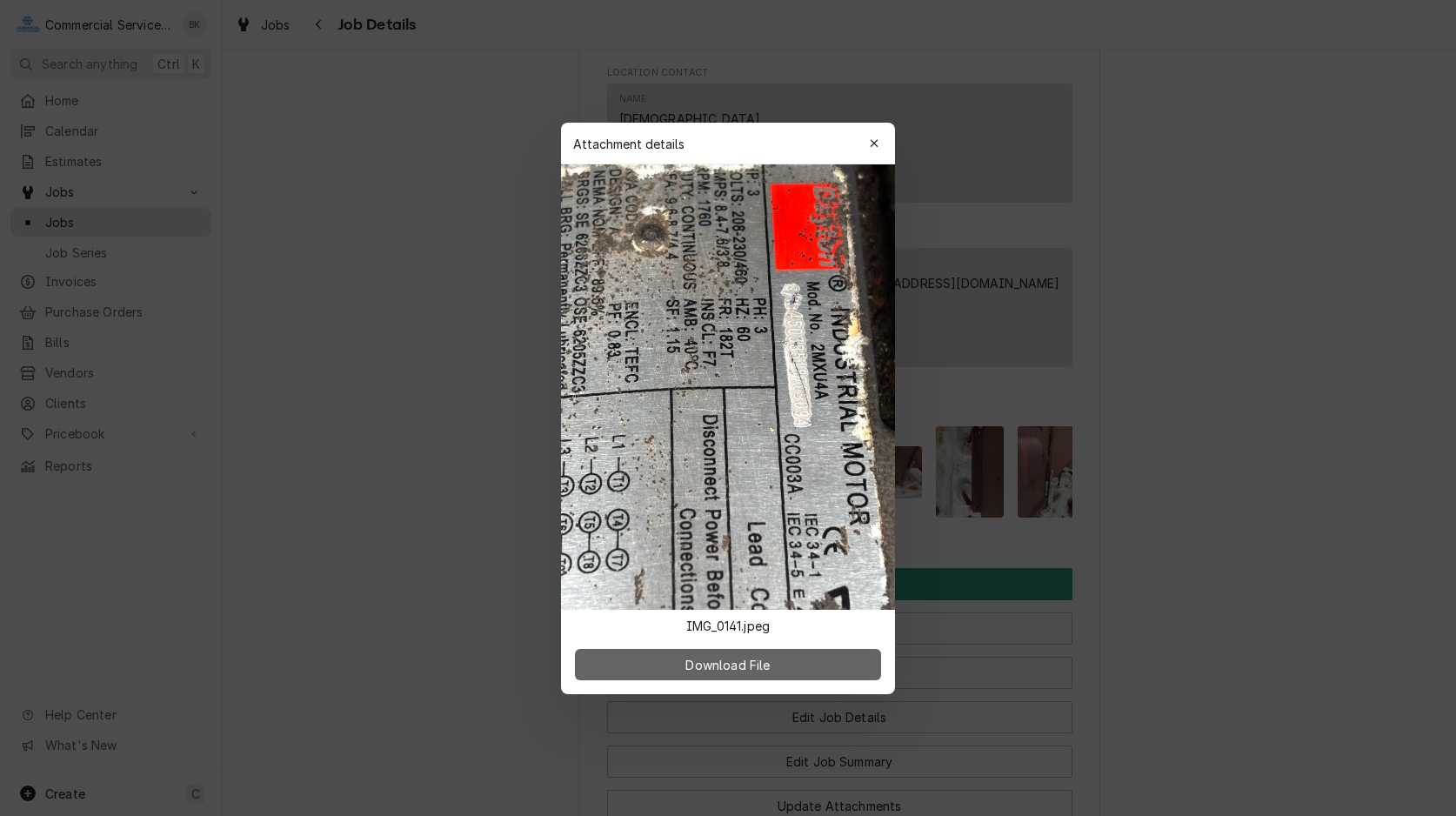
click at [758, 658] on span "Download File" at bounding box center [728, 664] width 91 height 18
click at [779, 660] on button "Download File" at bounding box center [728, 665] width 306 height 31
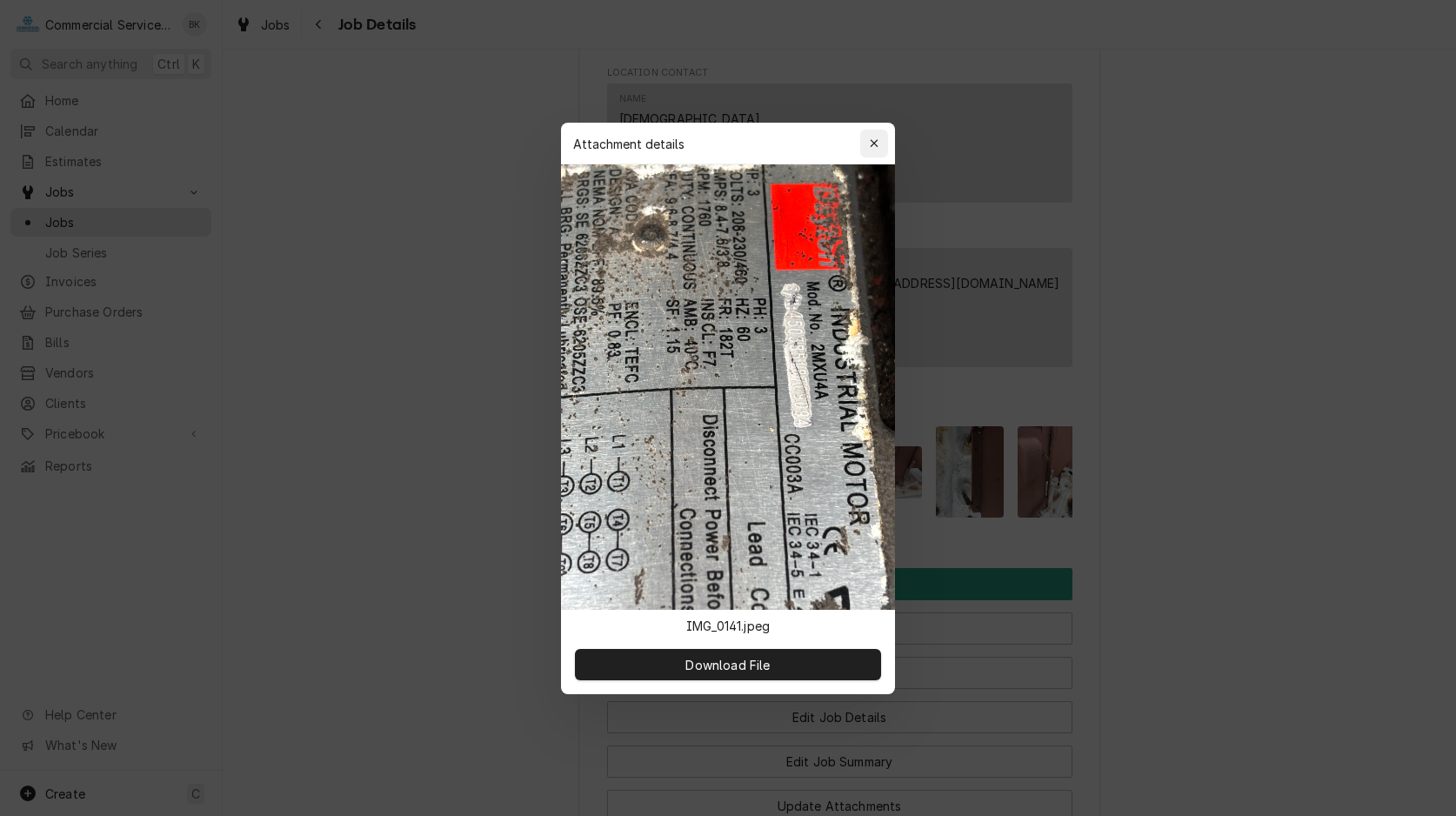
click at [881, 139] on div "button" at bounding box center [874, 143] width 17 height 17
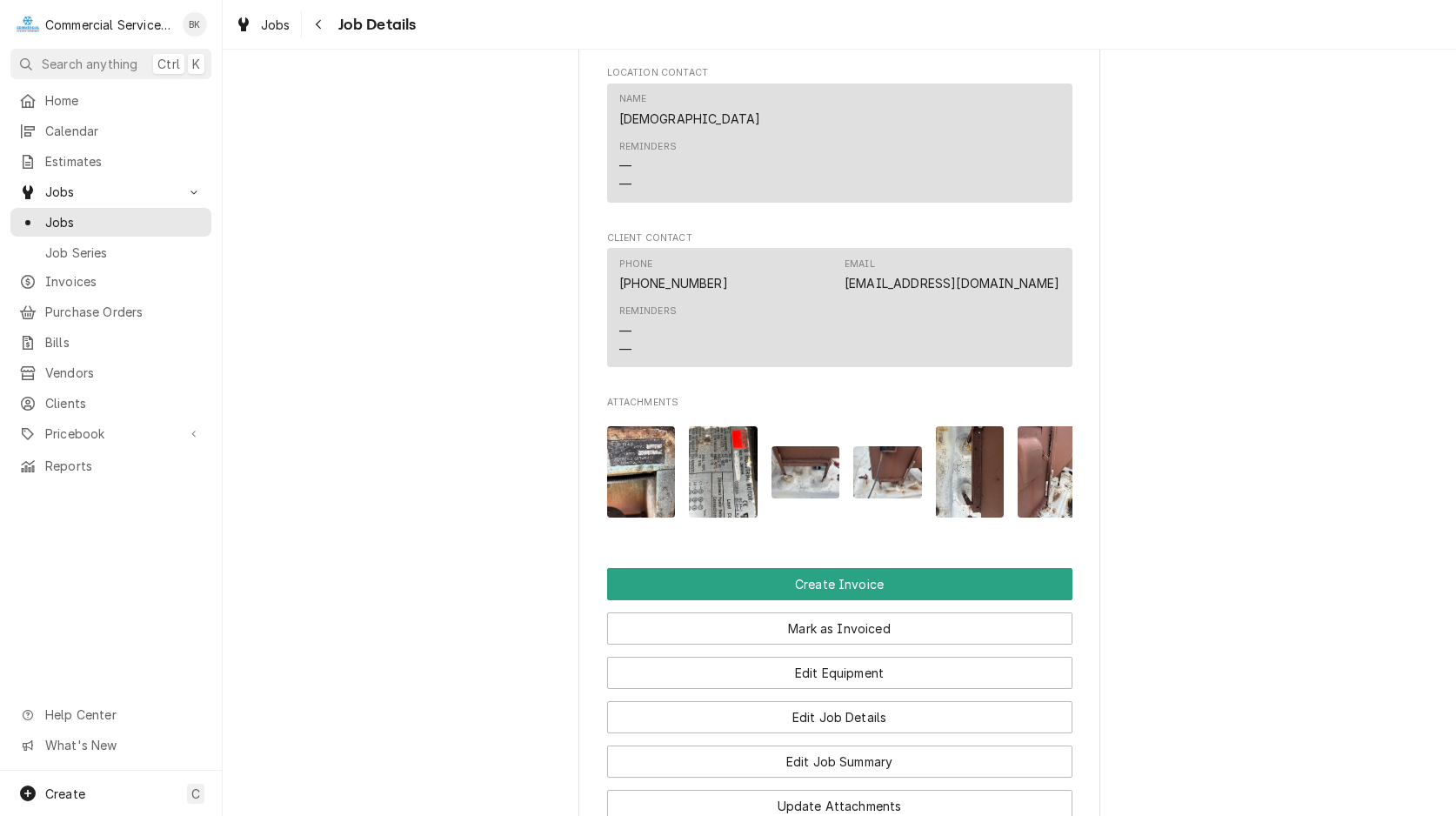
click at [809, 497] on img "Attachments" at bounding box center [805, 472] width 68 height 51
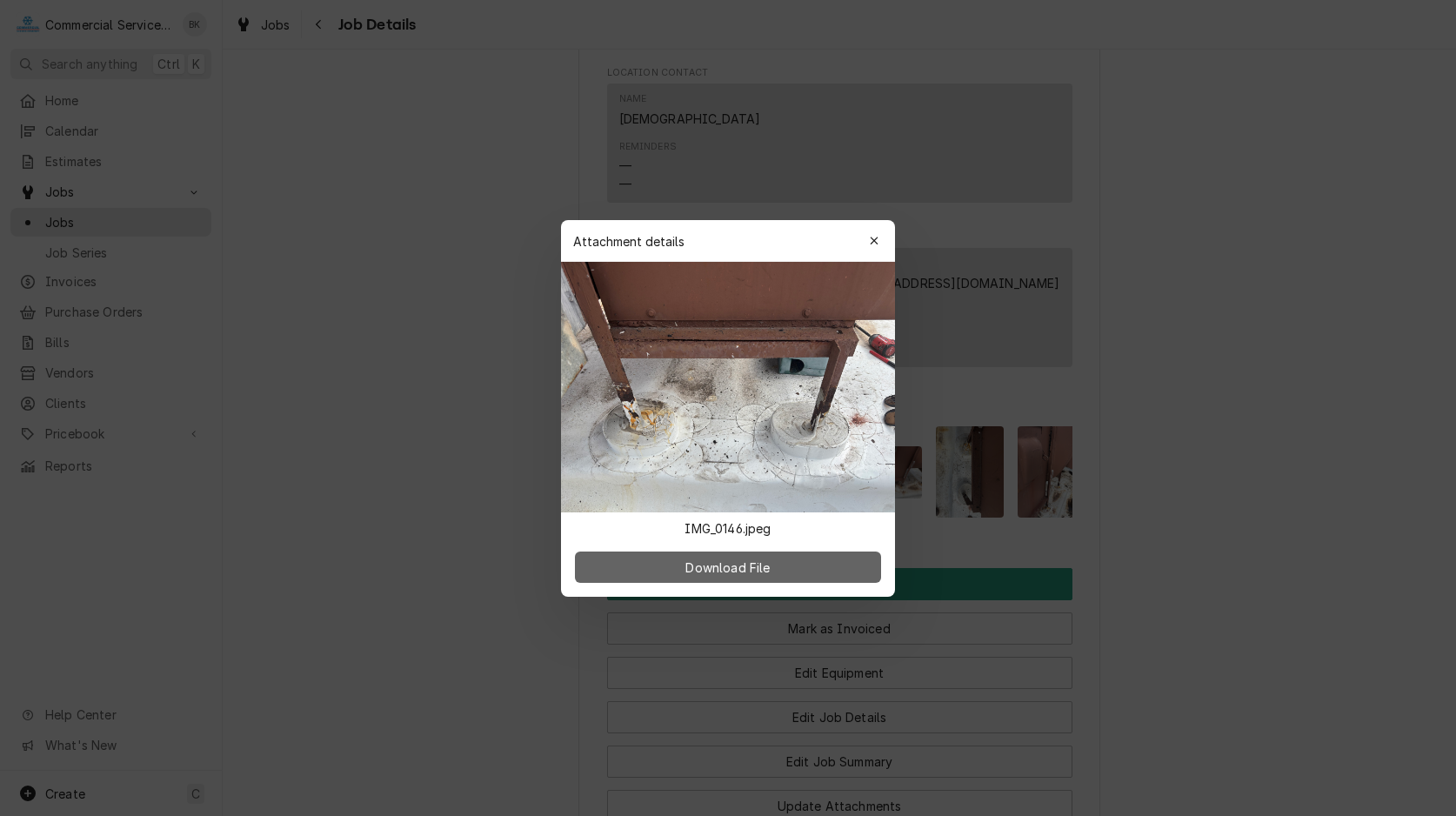
click at [769, 569] on span "Download File" at bounding box center [728, 566] width 91 height 18
click at [874, 234] on div "button" at bounding box center [874, 240] width 17 height 17
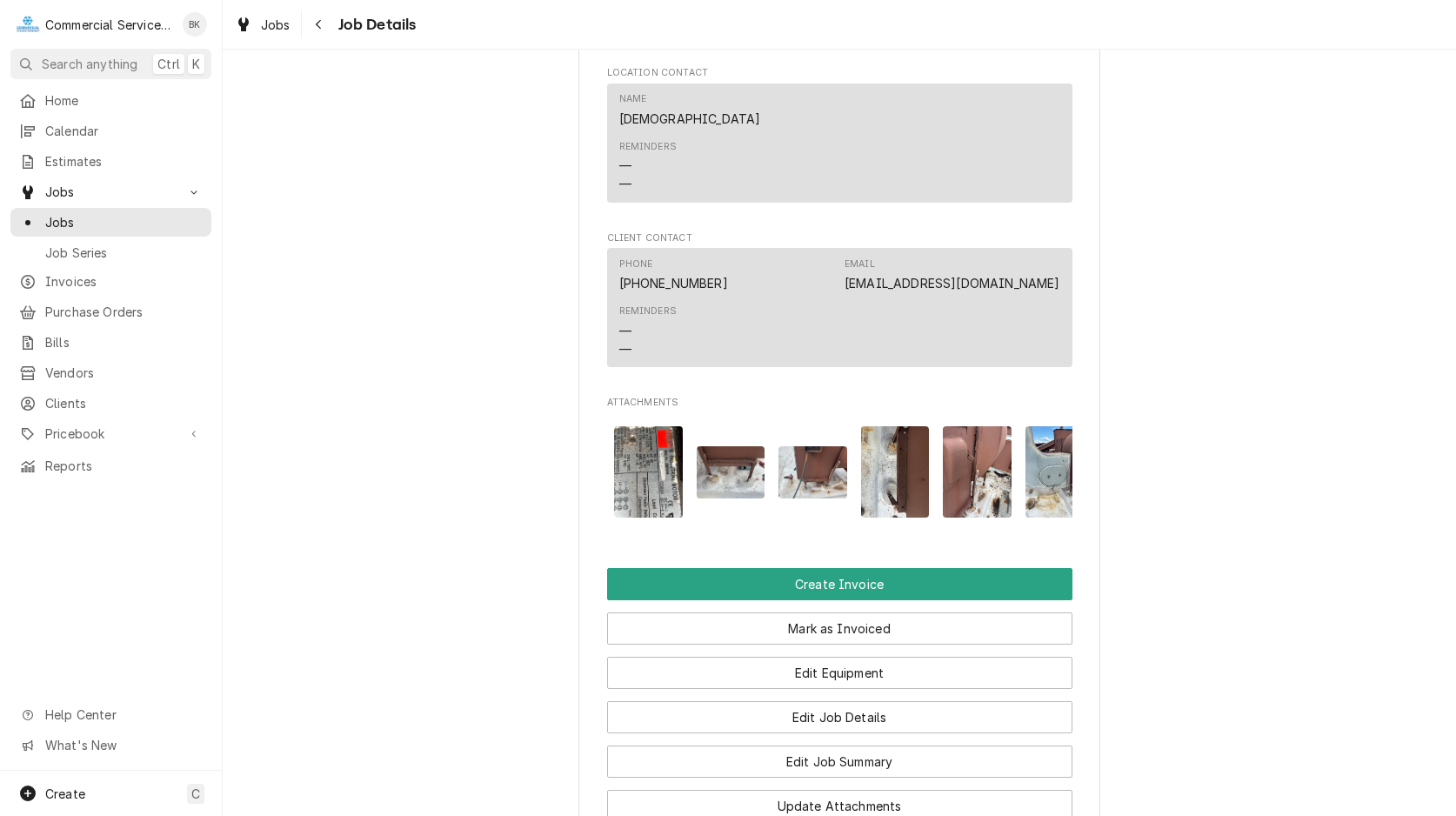
scroll to position [0, 109]
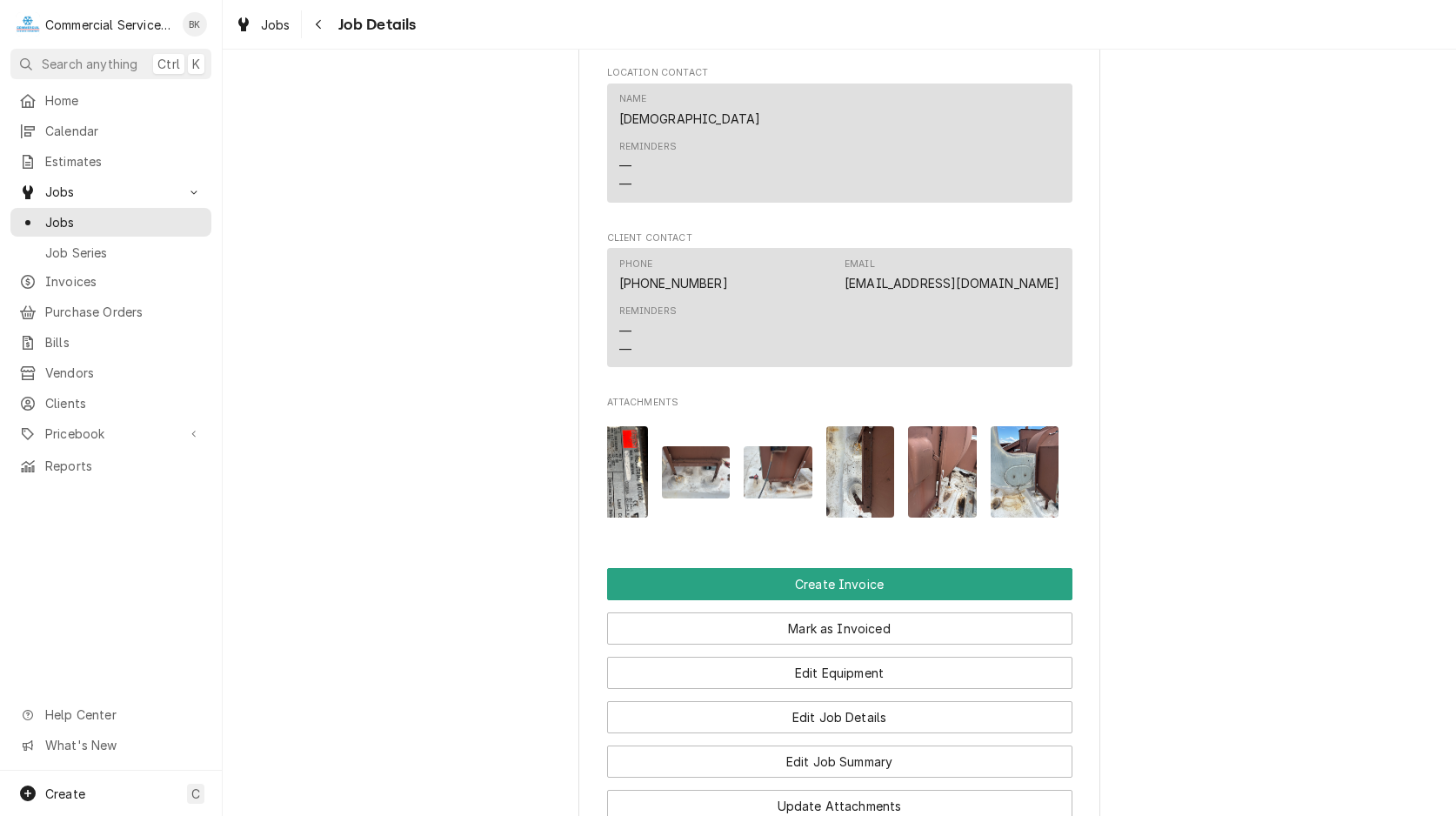
click at [1030, 475] on img "Attachments" at bounding box center [1024, 472] width 68 height 91
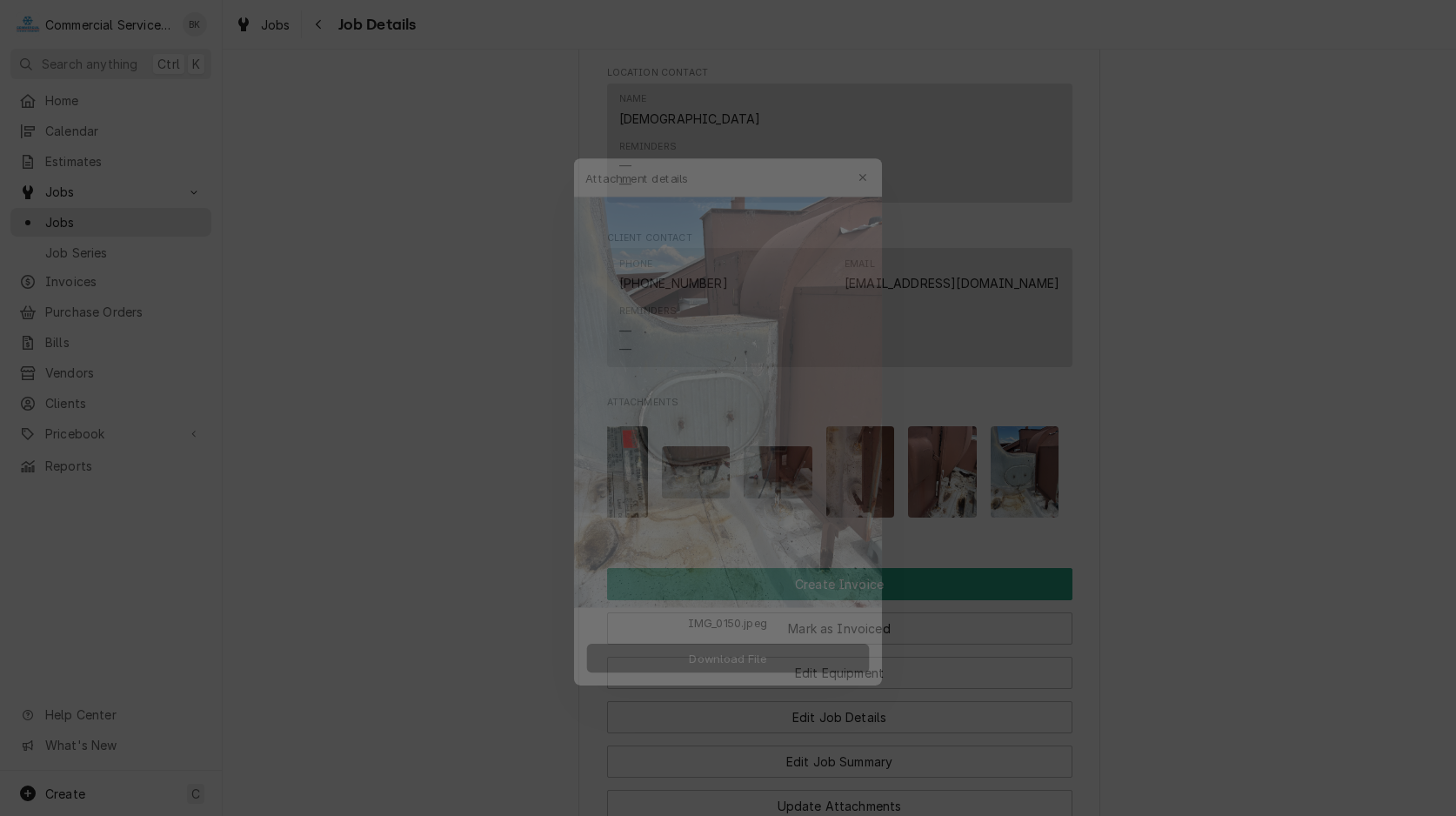
click at [813, 668] on button "Download File" at bounding box center [728, 665] width 306 height 31
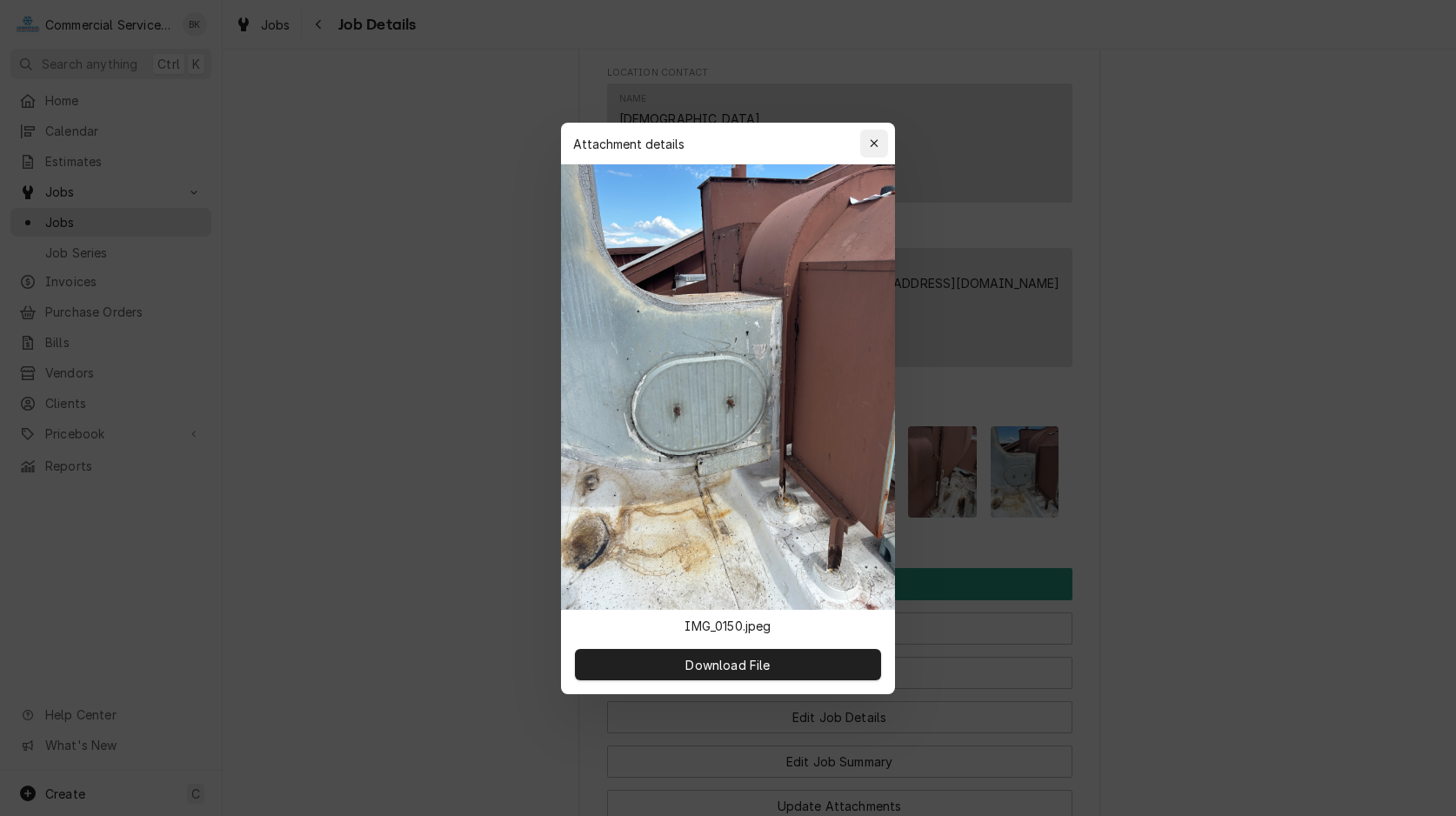
click at [873, 144] on icon "button" at bounding box center [874, 143] width 10 height 12
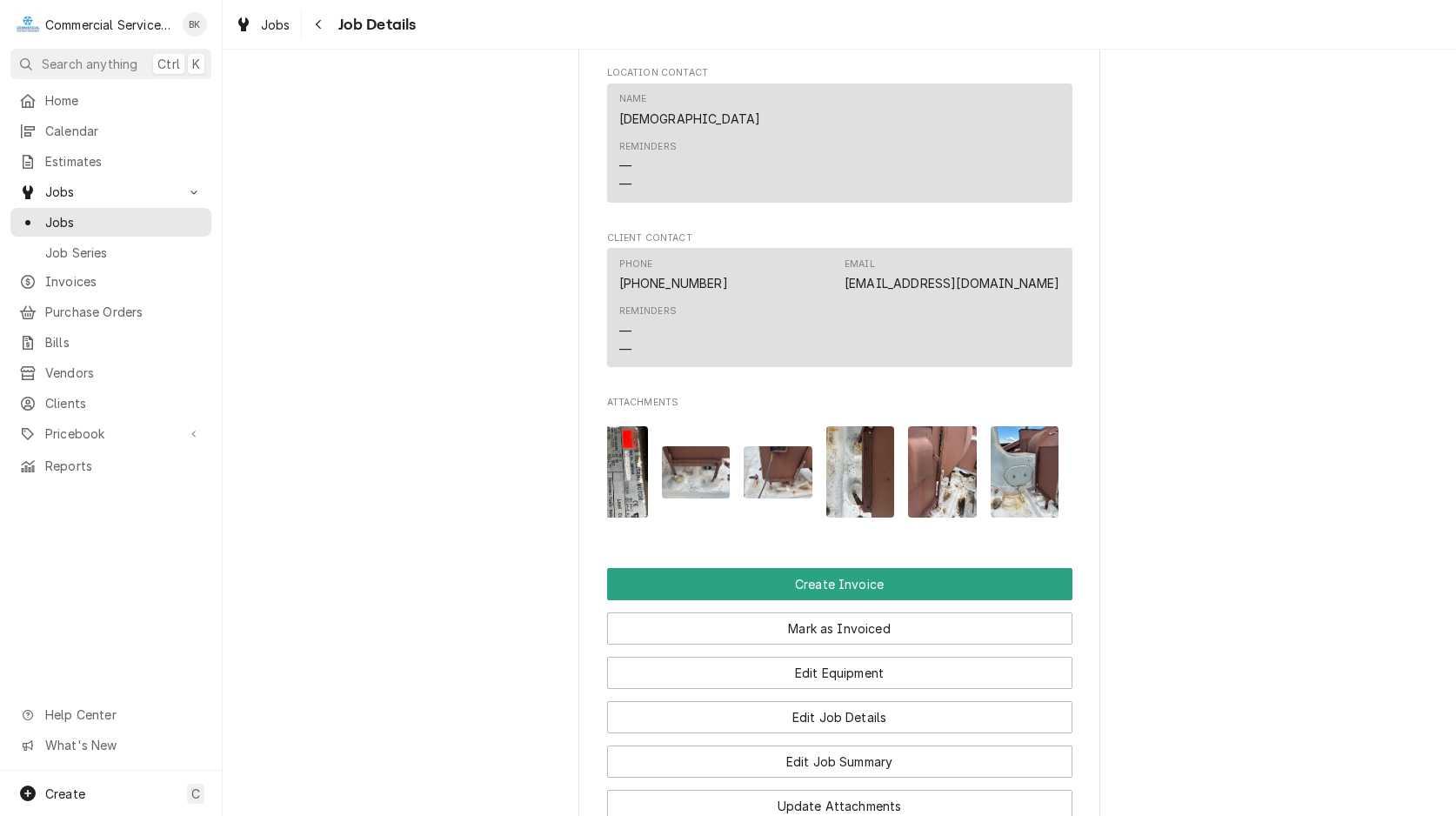
click at [937, 492] on img "Attachments" at bounding box center [942, 472] width 68 height 91
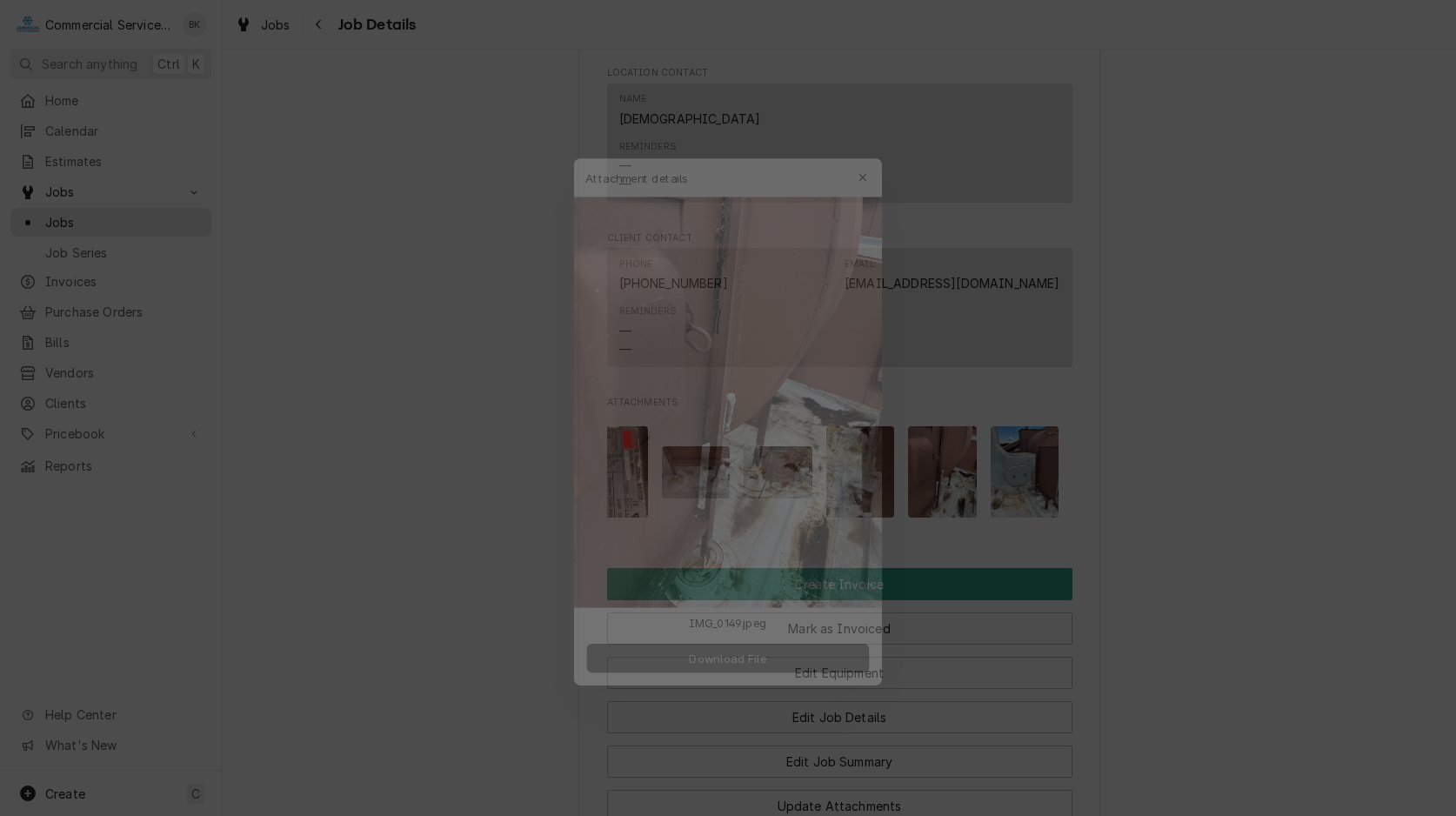
click at [757, 663] on span "Download File" at bounding box center [728, 664] width 91 height 18
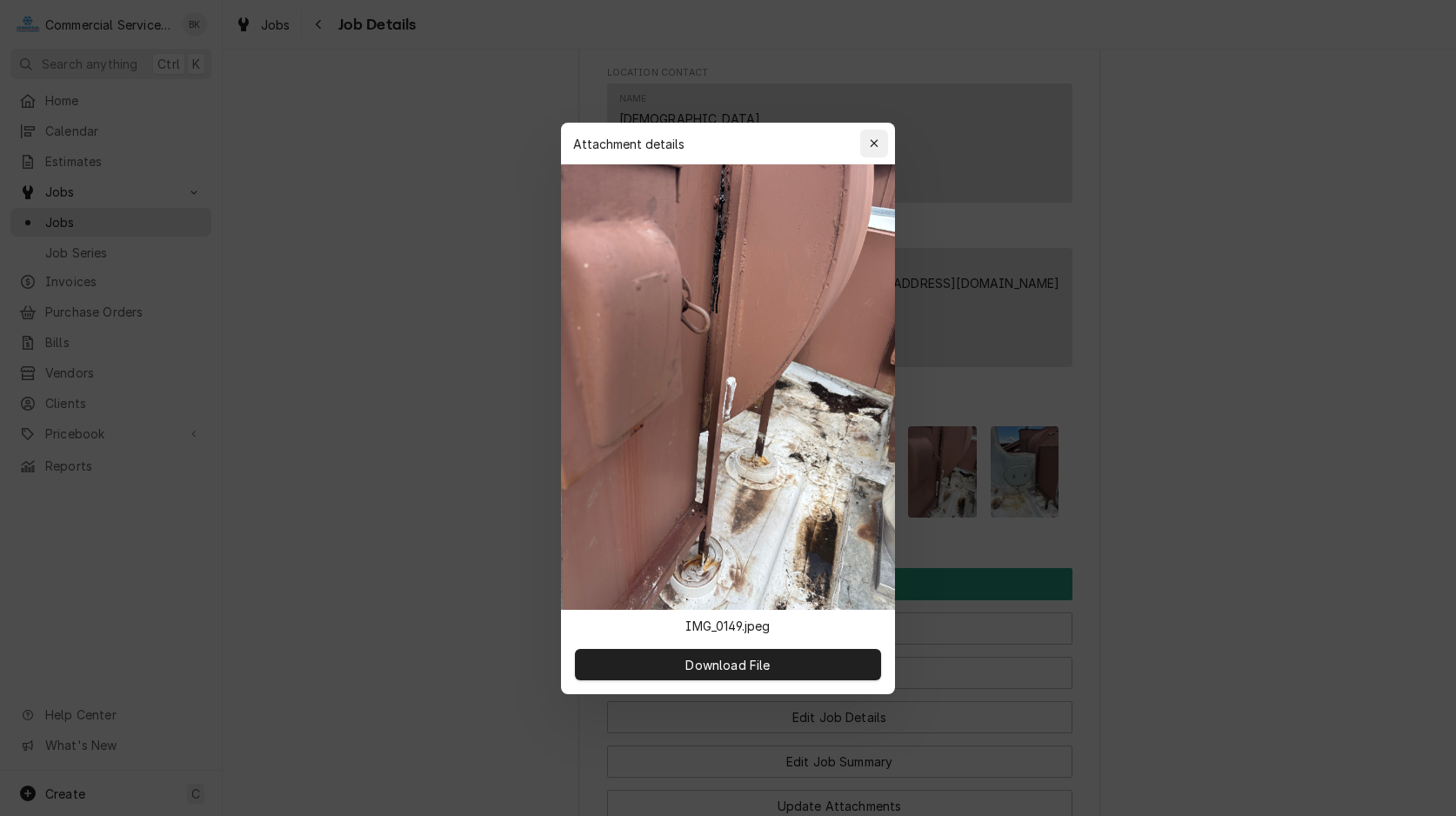
click at [873, 144] on icon "button" at bounding box center [874, 143] width 10 height 12
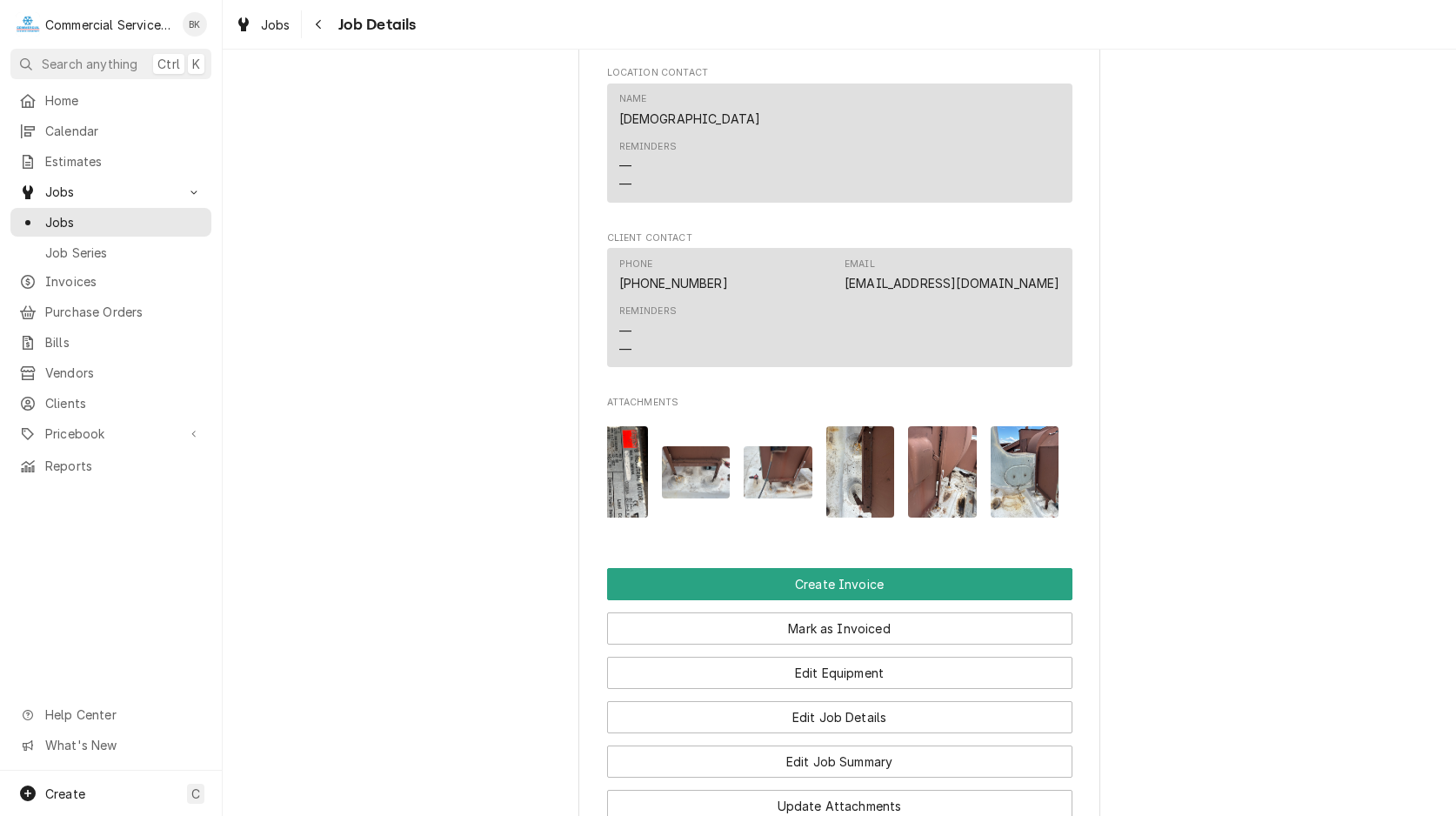
click at [774, 497] on img "Attachments" at bounding box center [778, 472] width 68 height 51
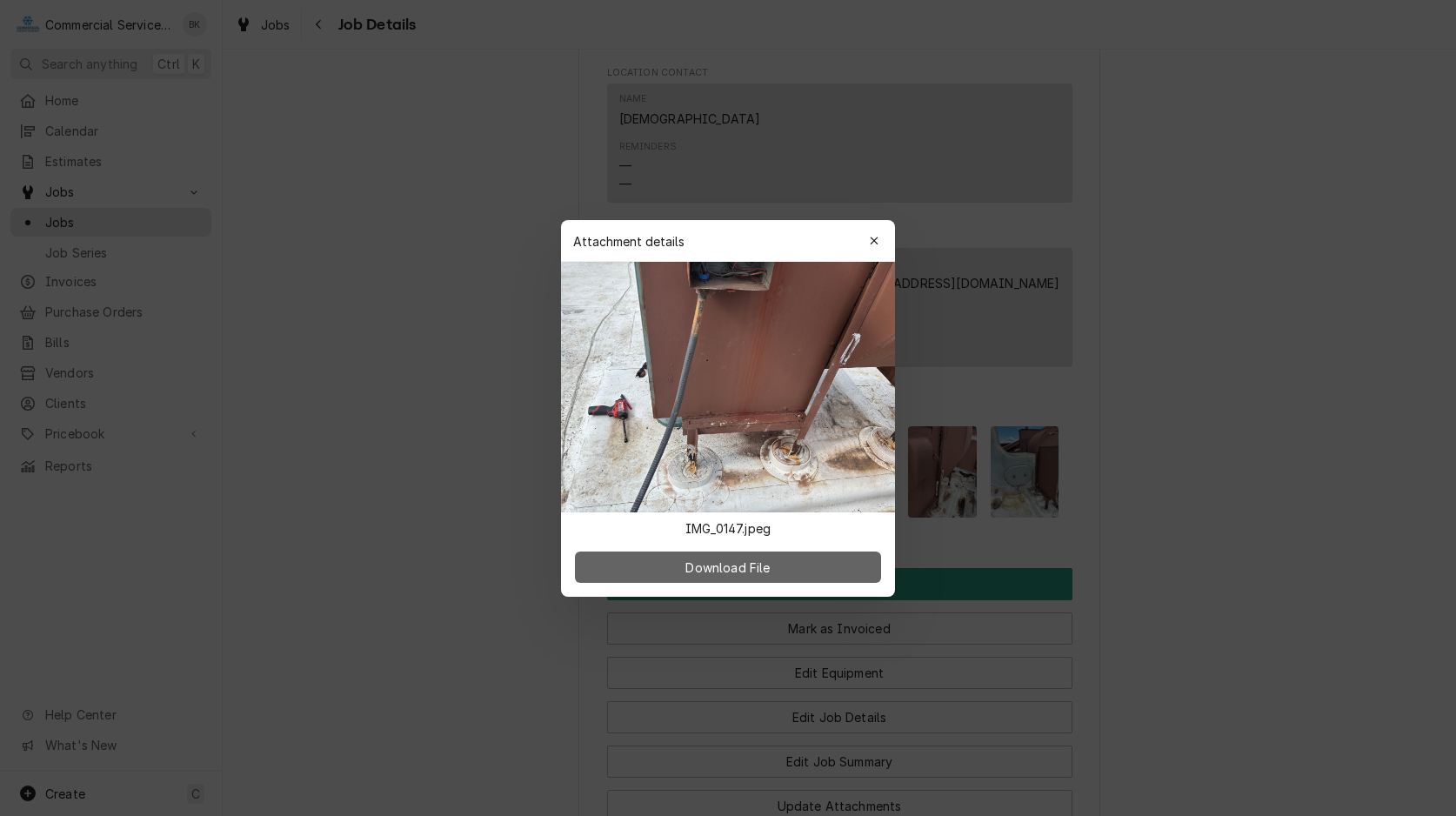
click at [772, 557] on button "Download File" at bounding box center [728, 567] width 306 height 31
click at [878, 247] on div "button" at bounding box center [874, 240] width 17 height 17
